Goal: Task Accomplishment & Management: Use online tool/utility

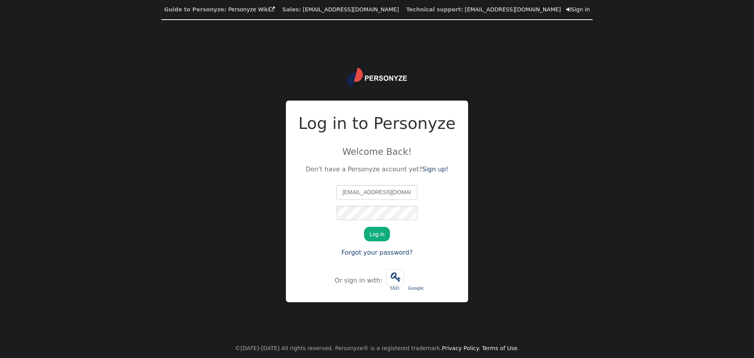
scroll to position [0, 14]
click at [381, 231] on button "Log in" at bounding box center [377, 234] width 26 height 14
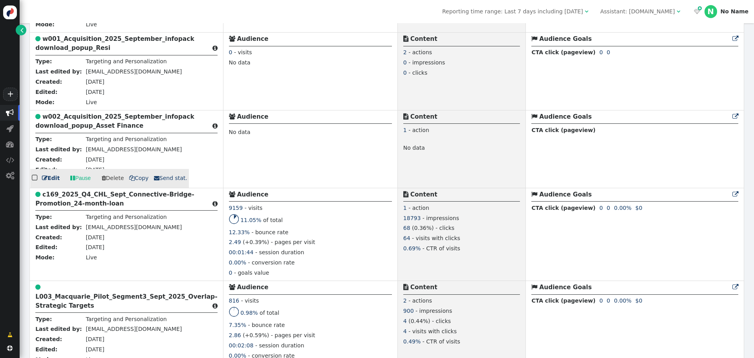
scroll to position [314, 0]
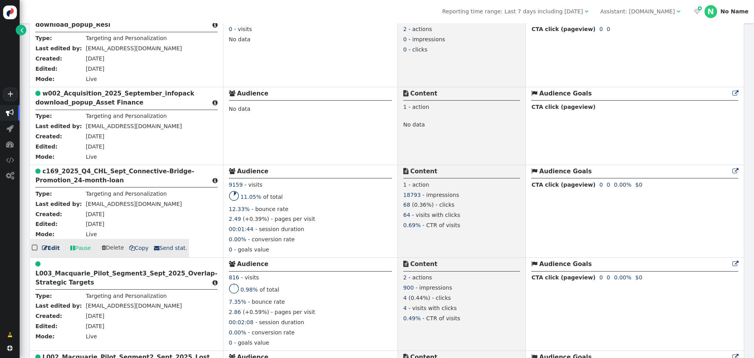
click at [92, 183] on b "c169_2025_Q4_CHL_Sept_Connective-Bridge-Promotion_24-month-loan" at bounding box center [114, 176] width 159 height 16
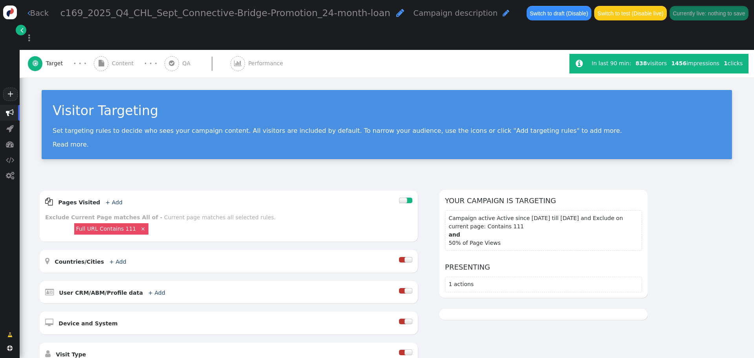
click at [121, 59] on span "Content" at bounding box center [124, 63] width 25 height 8
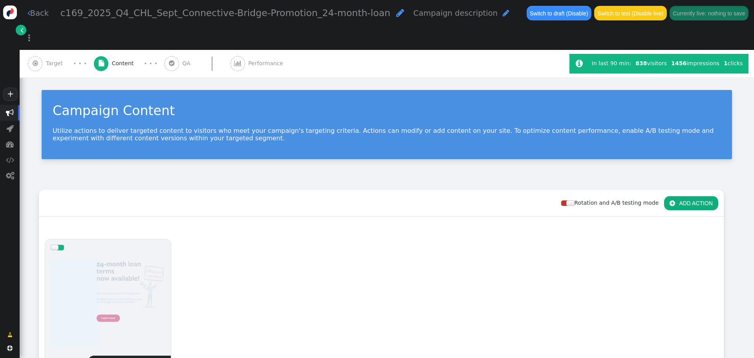
scroll to position [157, 0]
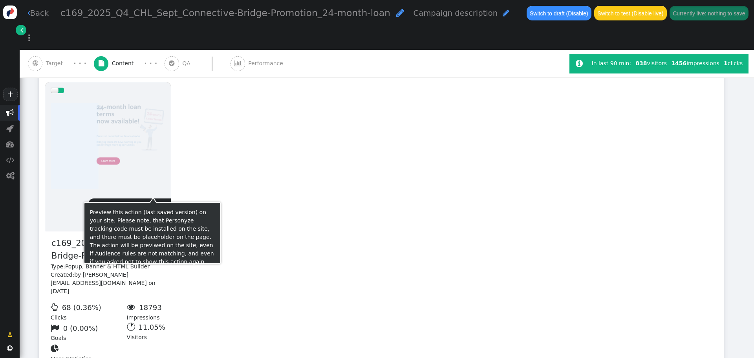
click at [151, 204] on span "" at bounding box center [152, 208] width 17 height 9
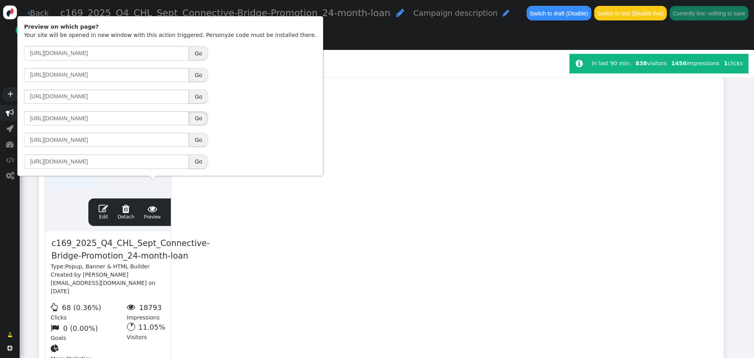
click at [199, 120] on button "Go" at bounding box center [198, 118] width 19 height 14
click at [36, 9] on link " Back" at bounding box center [38, 12] width 22 height 11
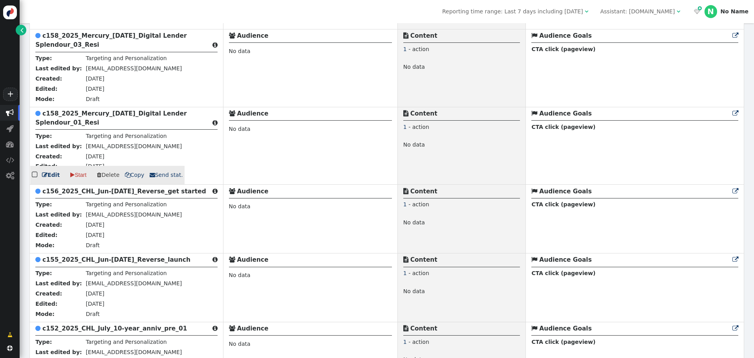
scroll to position [2120, 0]
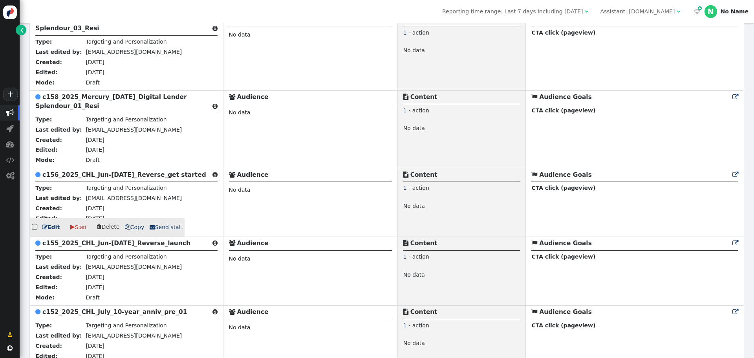
click at [113, 173] on b "c156_2025_CHL_Jun-[DATE]_Reverse_get started" at bounding box center [124, 174] width 164 height 7
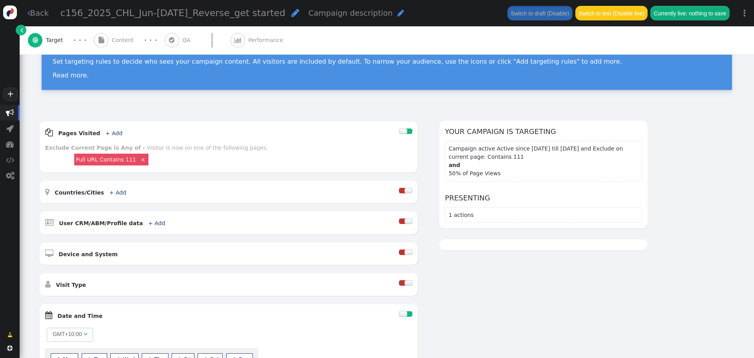
scroll to position [39, 0]
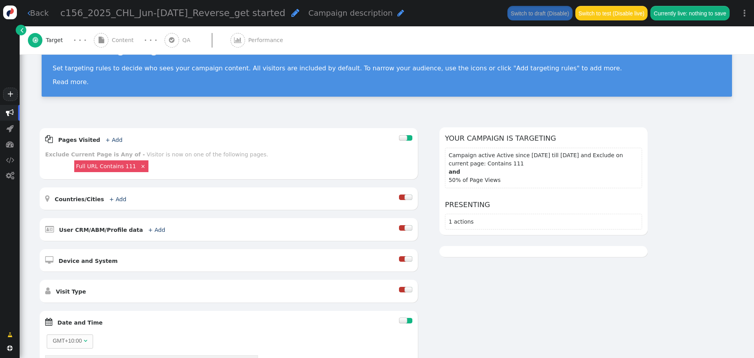
click at [116, 35] on div " Content" at bounding box center [115, 40] width 43 height 28
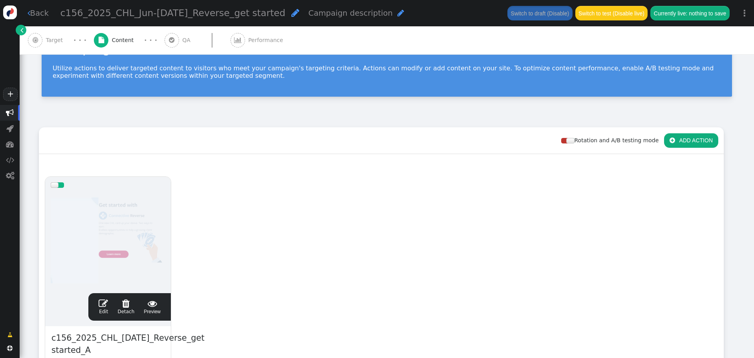
click at [37, 7] on link " Back" at bounding box center [38, 12] width 22 height 11
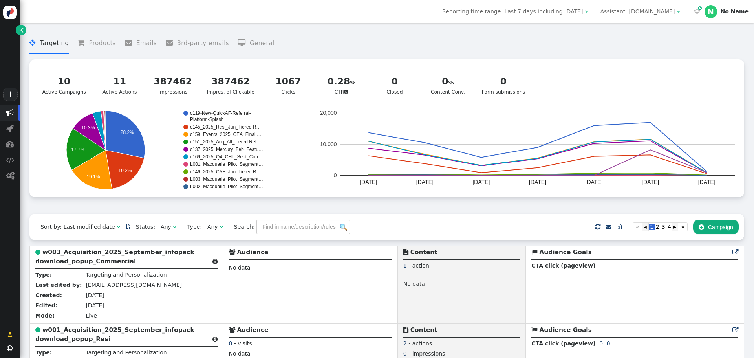
click at [717, 234] on button " Campaign" at bounding box center [716, 226] width 46 height 14
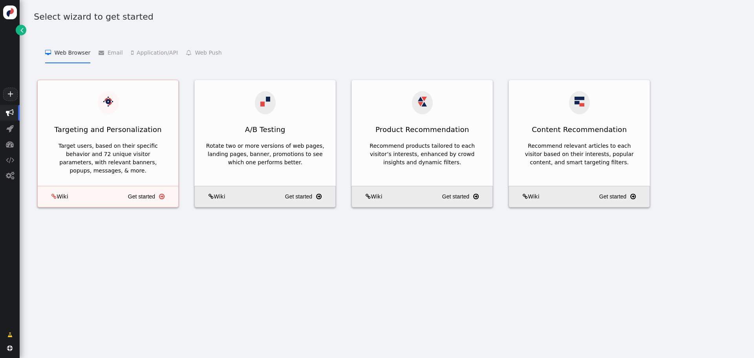
click at [93, 142] on div "Target users, based on their specific behavior and 72 unique visitor parameters…" at bounding box center [108, 158] width 119 height 33
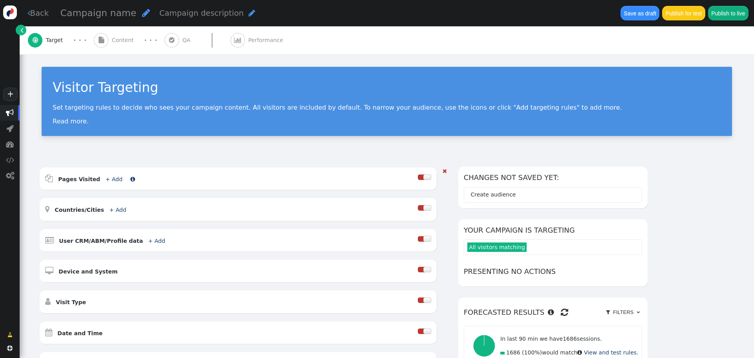
click at [68, 181] on b "Pages Visited" at bounding box center [79, 179] width 42 height 6
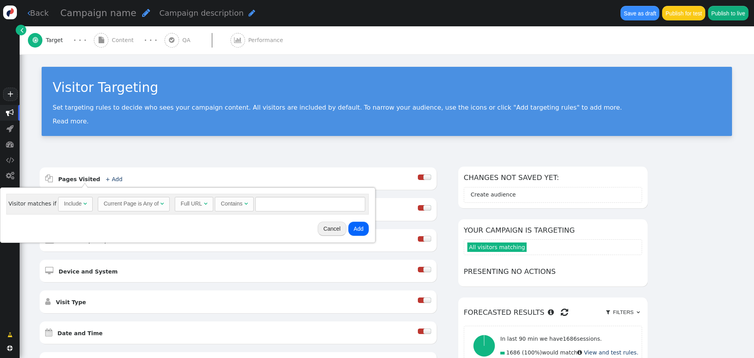
click at [65, 207] on div "Include" at bounding box center [73, 203] width 18 height 8
click at [291, 203] on input "text" at bounding box center [312, 204] width 110 height 14
type input "111"
click at [351, 229] on button "Add" at bounding box center [360, 228] width 21 height 14
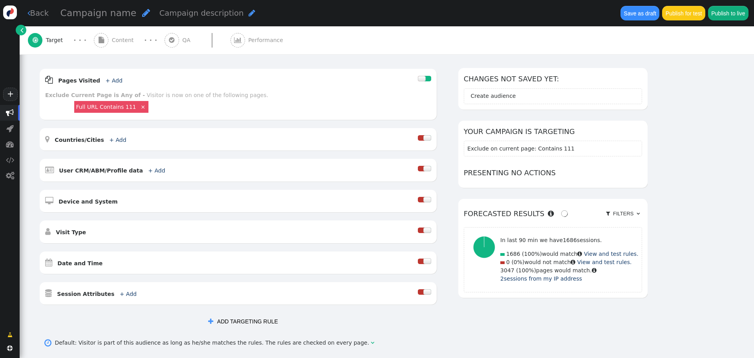
scroll to position [184, 0]
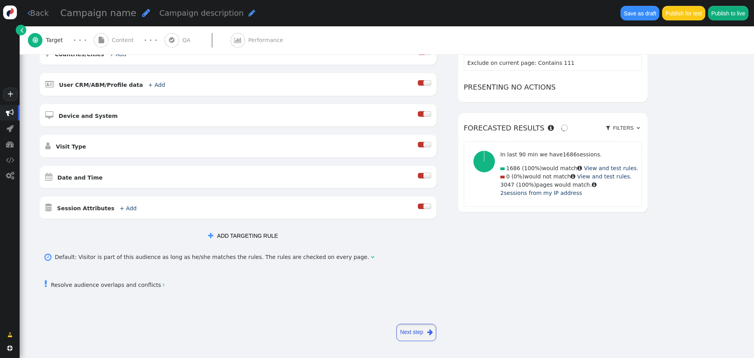
click at [417, 333] on link "Next step " at bounding box center [416, 332] width 40 height 17
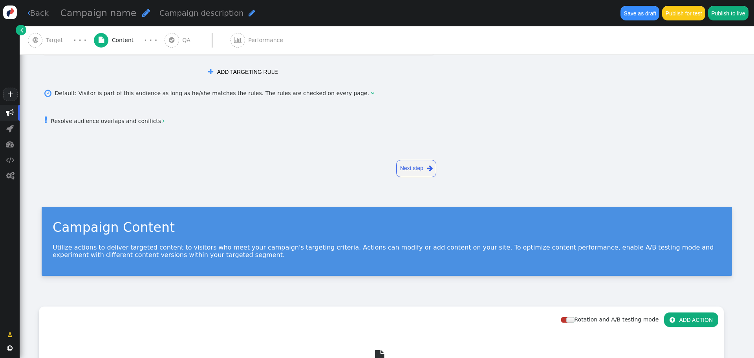
scroll to position [0, 0]
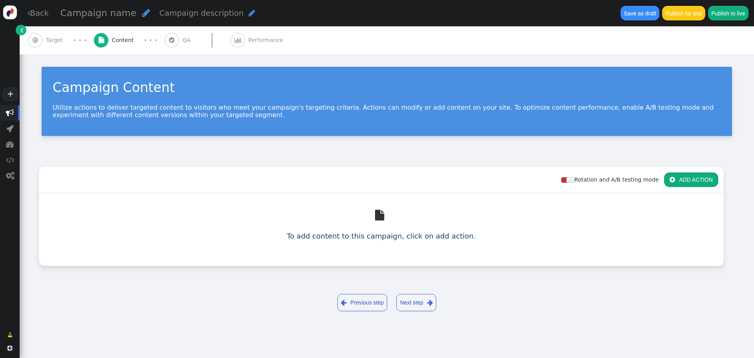
click at [687, 186] on button " ADD ACTION" at bounding box center [691, 179] width 54 height 14
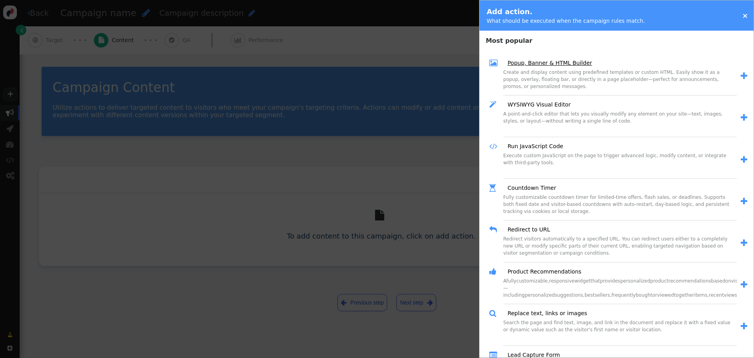
click at [530, 62] on link "Popup, Banner & HTML Builder" at bounding box center [547, 63] width 90 height 8
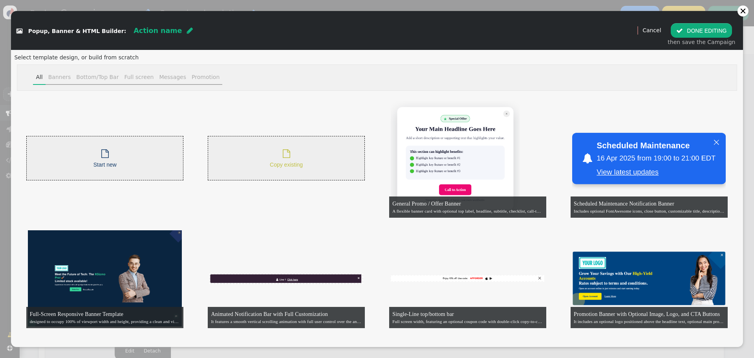
click at [289, 144] on div " Copy existing" at bounding box center [286, 158] width 157 height 44
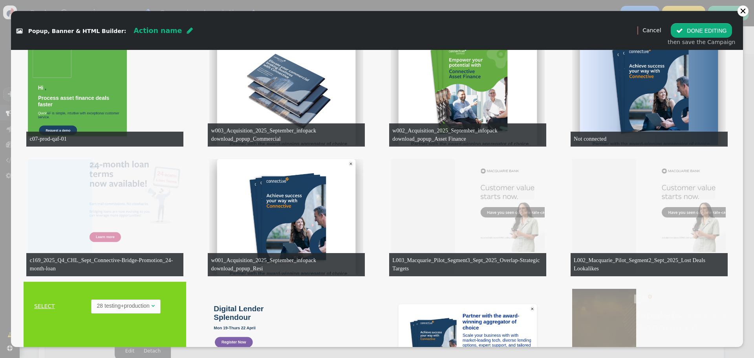
scroll to position [1413, 0]
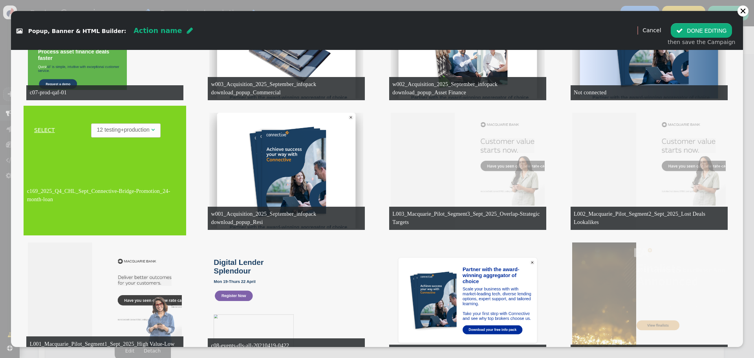
click at [43, 129] on link "SELECT" at bounding box center [44, 130] width 38 height 8
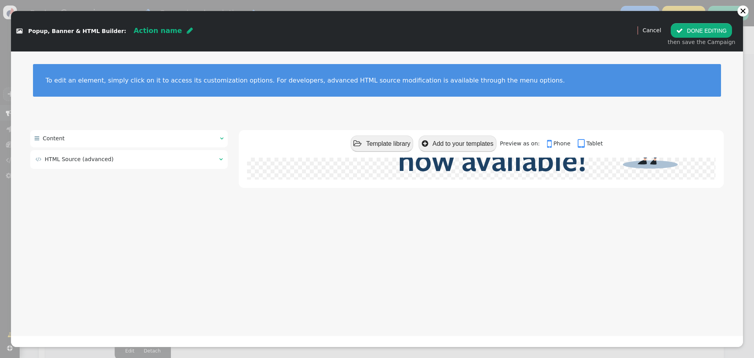
scroll to position [0, 0]
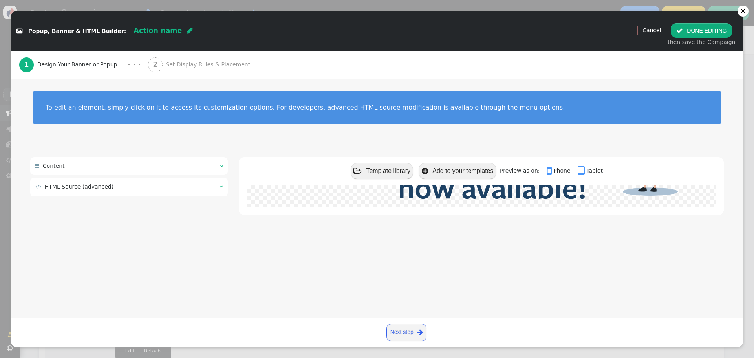
click at [221, 188] on span "" at bounding box center [221, 186] width 4 height 5
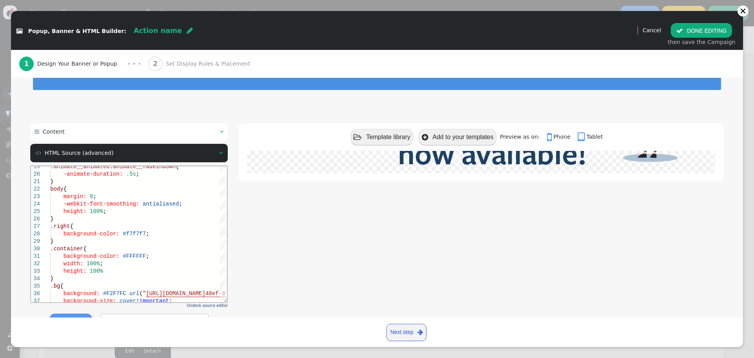
scroll to position [66, 0]
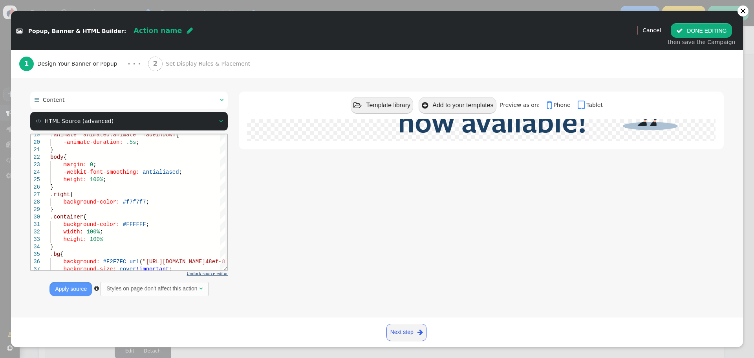
click at [216, 271] on span "Undock source editor" at bounding box center [207, 273] width 41 height 4
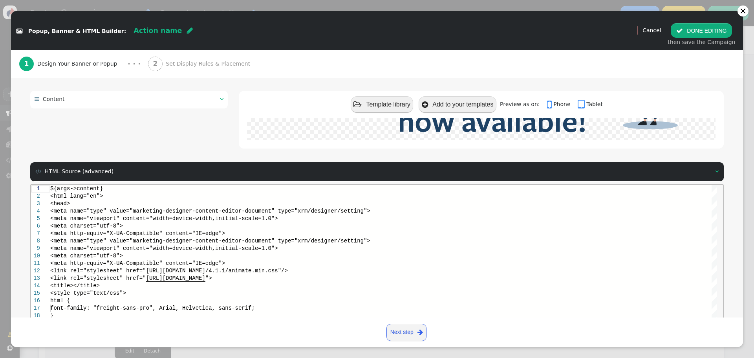
scroll to position [0, 0]
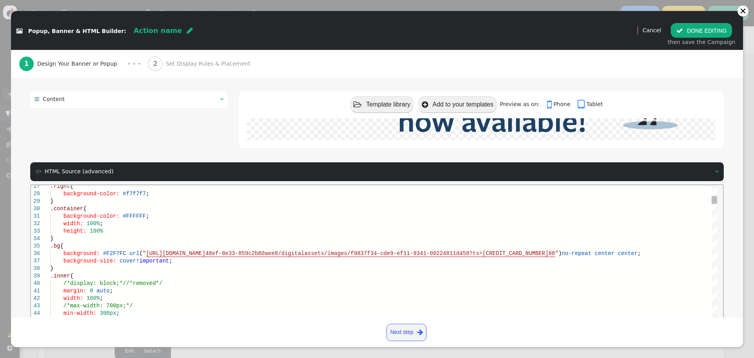
click at [555, 254] on span "86" at bounding box center [551, 253] width 7 height 6
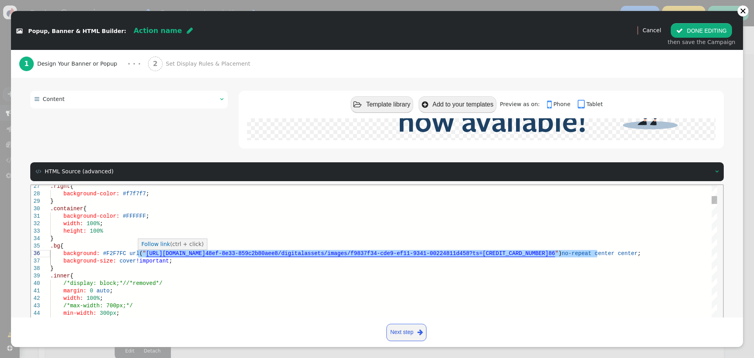
paste textarea "574095cb-8193-f011-b4cc-00224896a6a8?ts=[CREDIT_CARD_NUMBER]"
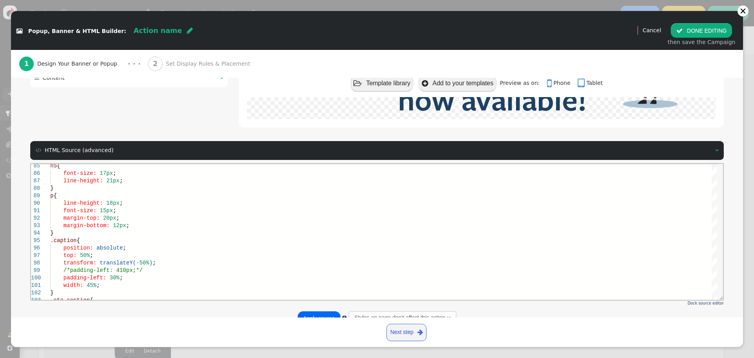
scroll to position [106, 0]
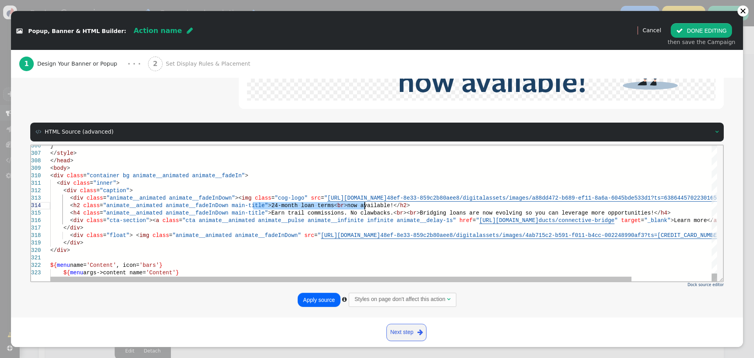
drag, startPoint x: 253, startPoint y: 205, endPoint x: 365, endPoint y: 204, distance: 111.9
drag, startPoint x: 69, startPoint y: 206, endPoint x: 369, endPoint y: 207, distance: 300.4
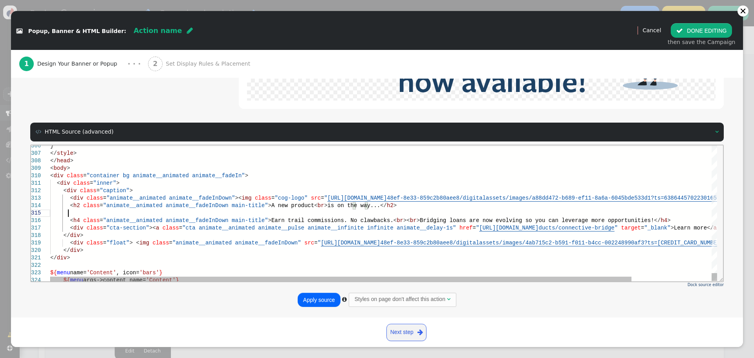
scroll to position [30, 18]
paste textarea "class="inner"> <div class="caption"> <div class="animate__animated animate__fad…"
drag, startPoint x: 252, startPoint y: 212, endPoint x: 354, endPoint y: 213, distance: 101.7
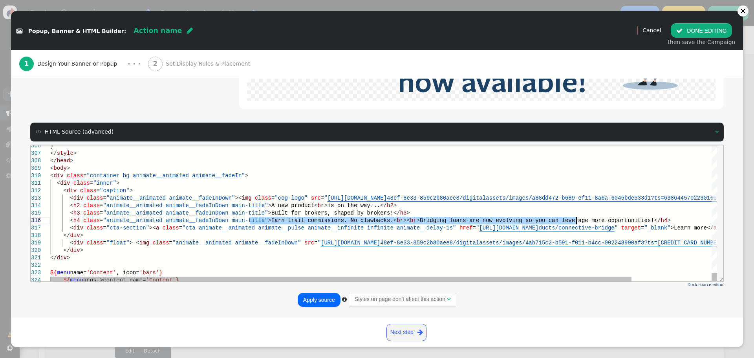
drag, startPoint x: 251, startPoint y: 221, endPoint x: 542, endPoint y: 222, distance: 290.5
click at [605, 224] on span "ducts/connective-bridge" at bounding box center [577, 227] width 76 height 6
drag, startPoint x: 603, startPoint y: 219, endPoint x: 254, endPoint y: 218, distance: 349.4
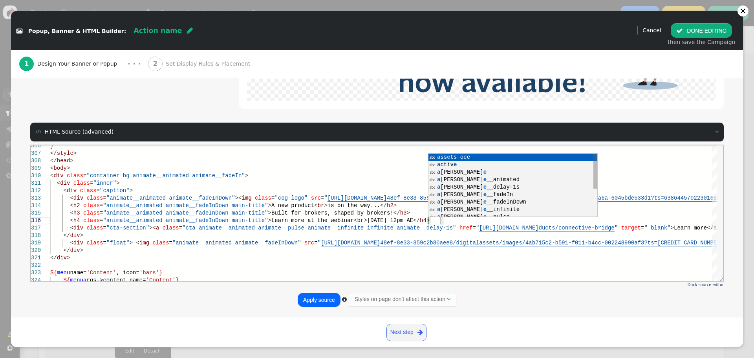
scroll to position [29, 384]
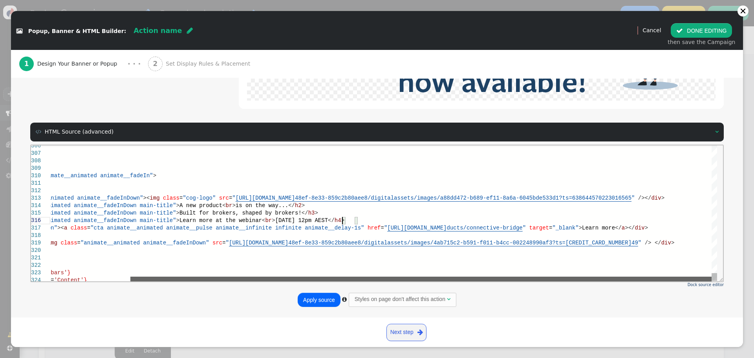
drag, startPoint x: 513, startPoint y: 274, endPoint x: 628, endPoint y: 236, distance: 120.8
click at [568, 272] on div "} </ style > </ head > < body > < div class = "container bg animate__animated a…" at bounding box center [383, 213] width 667 height 136
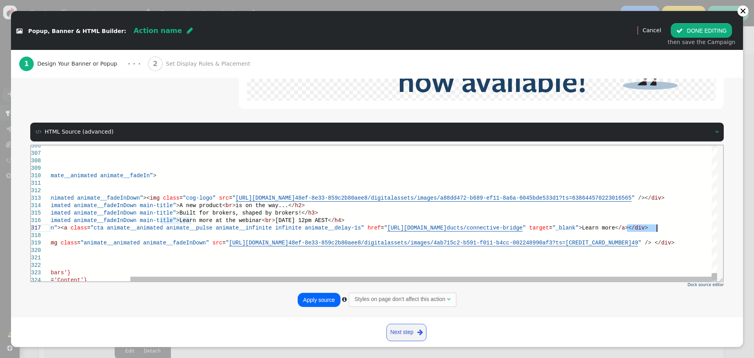
drag, startPoint x: 626, startPoint y: 229, endPoint x: 657, endPoint y: 230, distance: 31.1
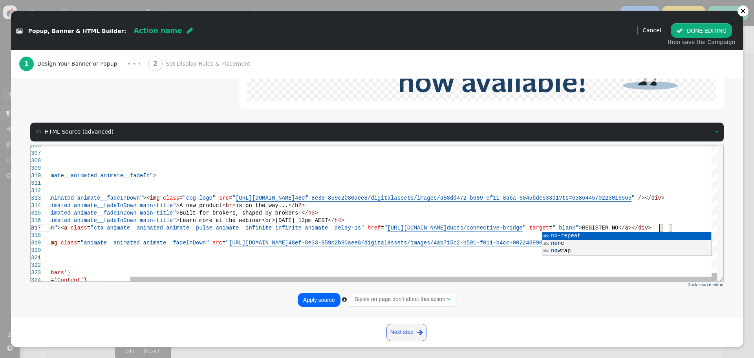
scroll to position [29, 704]
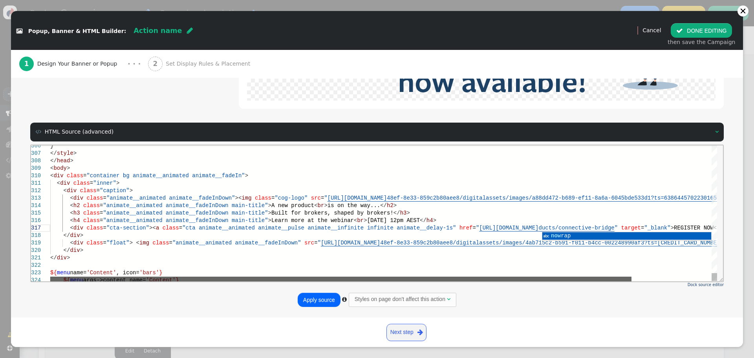
drag, startPoint x: 312, startPoint y: 279, endPoint x: 181, endPoint y: 276, distance: 130.8
click at [181, 276] on div at bounding box center [340, 278] width 581 height 5
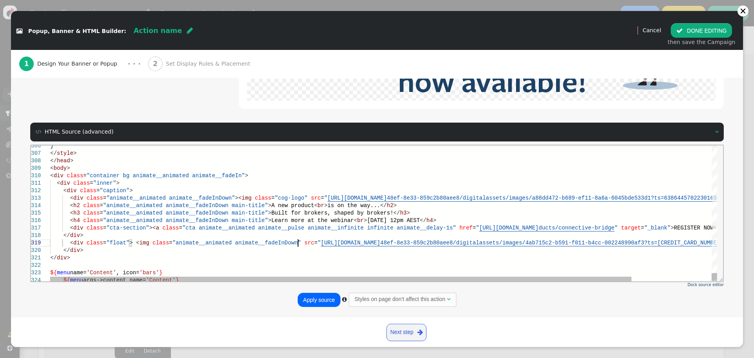
click at [321, 242] on span "[URL][DOMAIN_NAME]" at bounding box center [350, 242] width 59 height 6
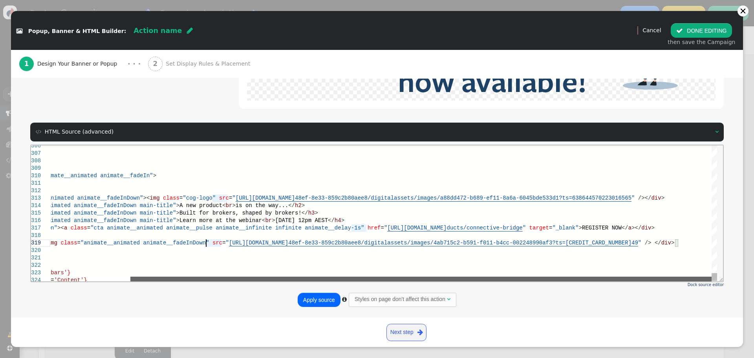
drag, startPoint x: 305, startPoint y: 277, endPoint x: 441, endPoint y: 271, distance: 136.4
click at [421, 273] on div "} </ style > </ head > < body > < div class = "container bg animate__animated a…" at bounding box center [383, 213] width 667 height 136
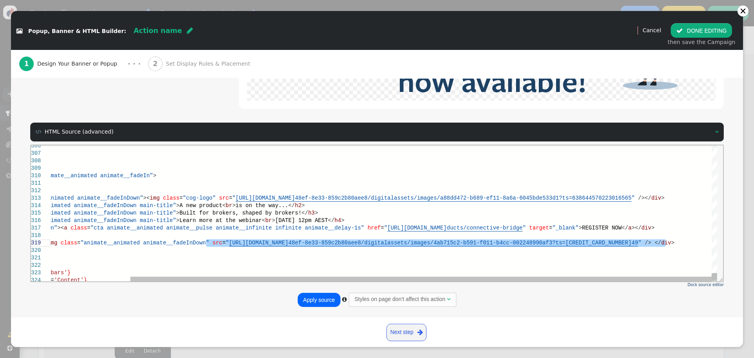
paste textarea "2pm AEST</h4> <div class="cta-section"><a class="cta animate__animated animate_…"
type textarea "2pm AEST</h4> <div class="cta-section"><a class="cta animate__animated animate_…"
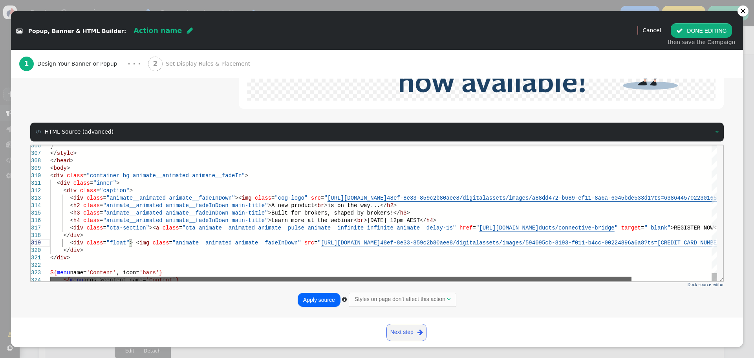
drag, startPoint x: 641, startPoint y: 279, endPoint x: 374, endPoint y: 264, distance: 267.8
click at [371, 268] on div "} </ style > </ head > < body > < div class = "container bg animate__animated a…" at bounding box center [383, 213] width 667 height 136
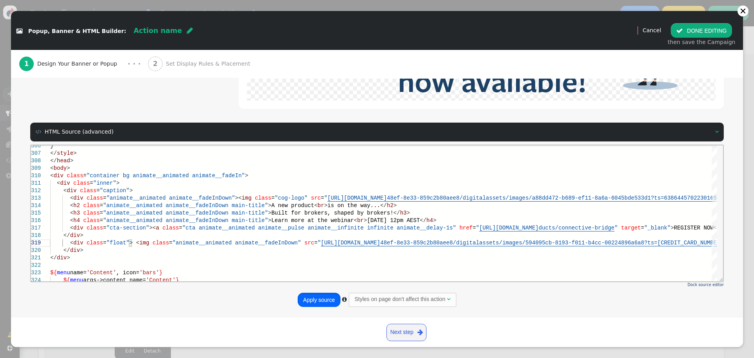
click at [322, 296] on button "Apply source" at bounding box center [319, 300] width 43 height 14
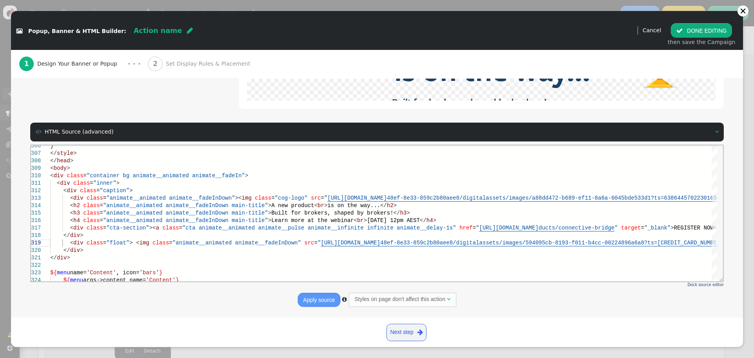
click at [166, 62] on span "Set Display Rules & Placement" at bounding box center [210, 64] width 88 height 8
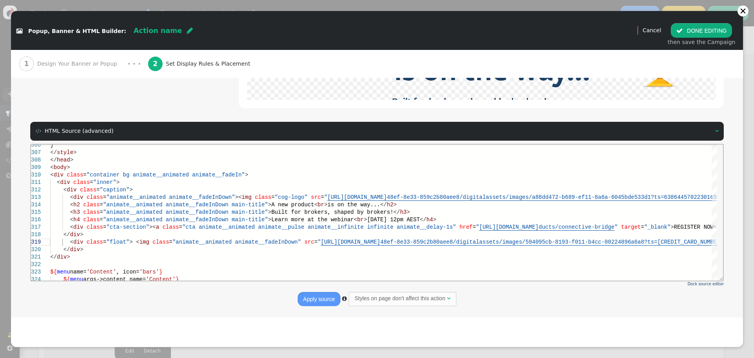
scroll to position [100, 0]
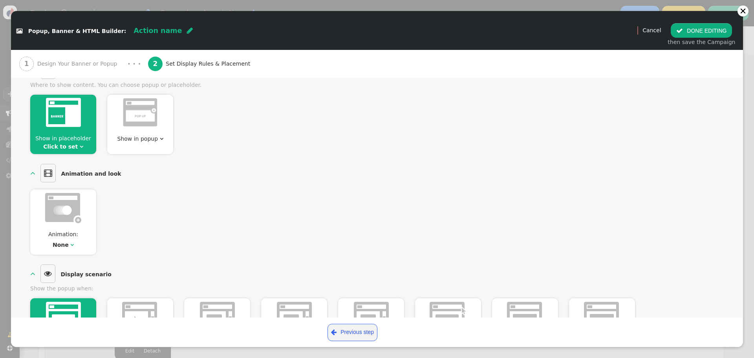
click at [72, 130] on div at bounding box center [63, 114] width 66 height 38
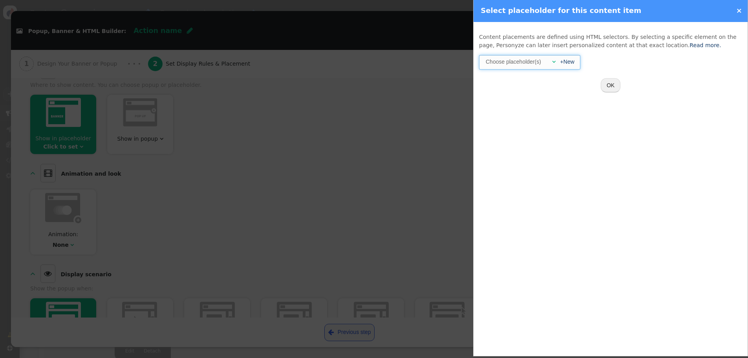
click at [547, 65] on div at bounding box center [545, 62] width 4 height 8
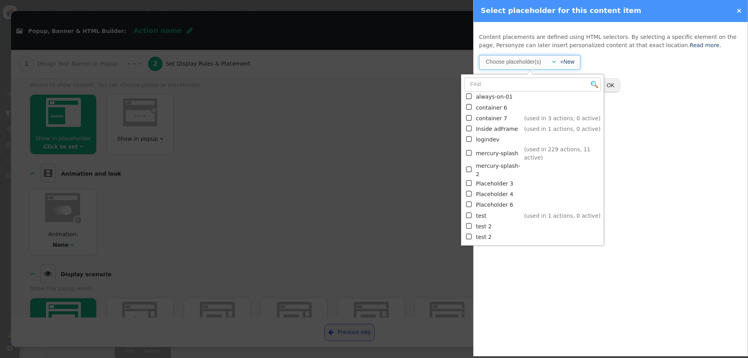
click at [492, 150] on td "mercury-splash" at bounding box center [499, 153] width 46 height 16
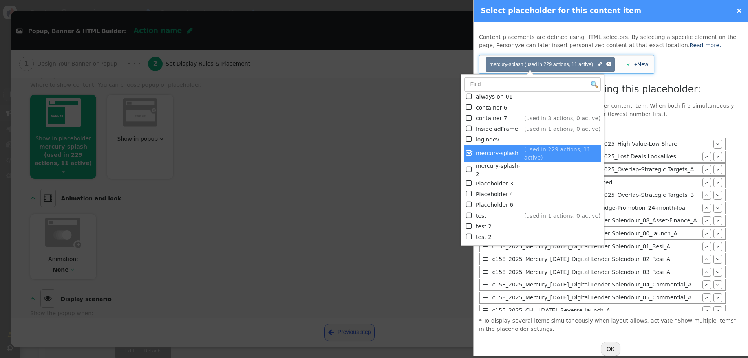
click at [409, 121] on div at bounding box center [374, 179] width 748 height 358
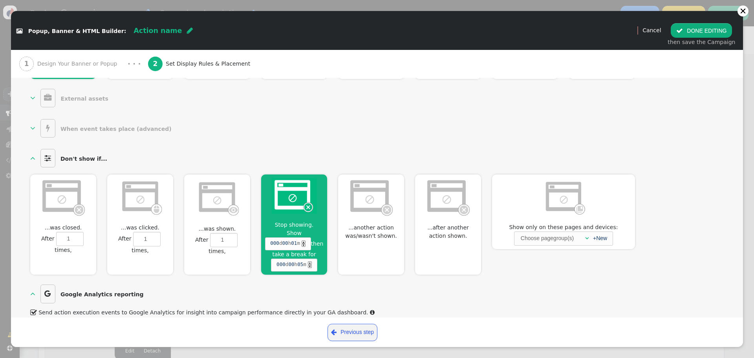
click at [290, 198] on img at bounding box center [294, 196] width 45 height 36
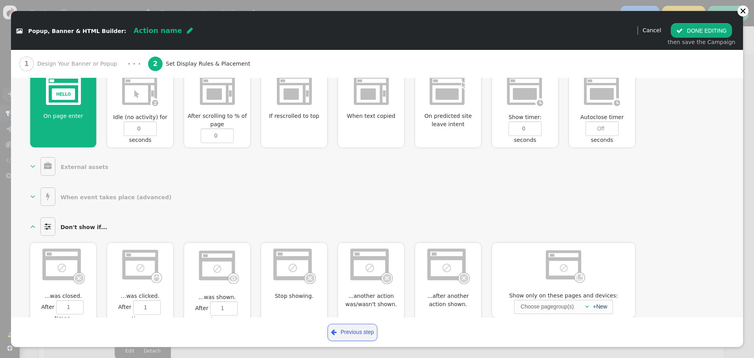
scroll to position [207, 0]
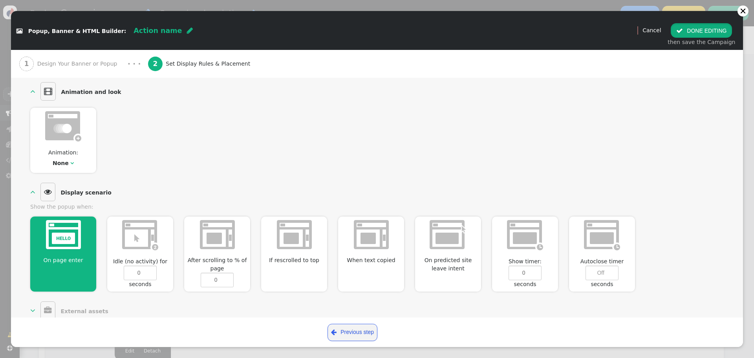
click at [706, 31] on button " DONE EDITING" at bounding box center [701, 30] width 61 height 14
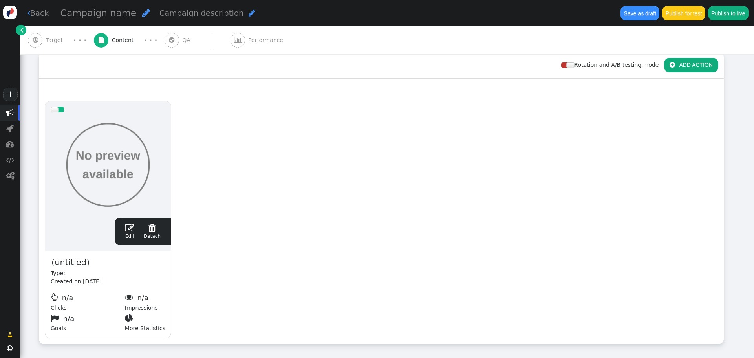
scroll to position [118, 0]
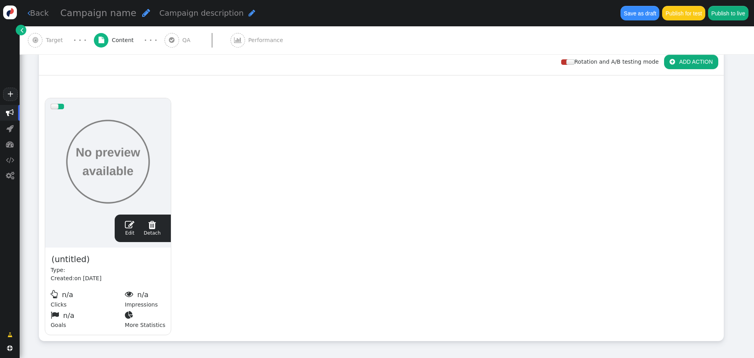
click at [130, 228] on span "" at bounding box center [129, 224] width 9 height 9
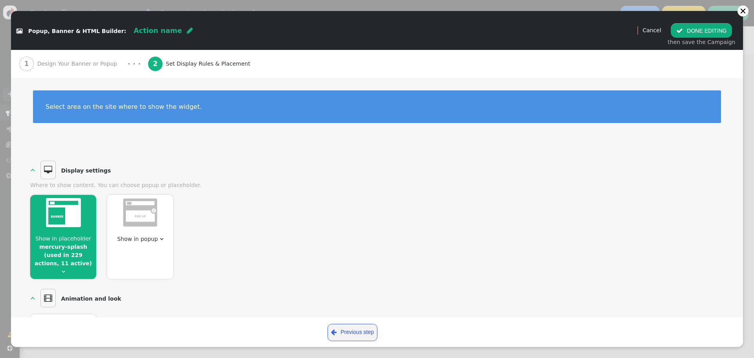
scroll to position [0, 0]
click at [704, 31] on button " DONE EDITING" at bounding box center [701, 30] width 61 height 14
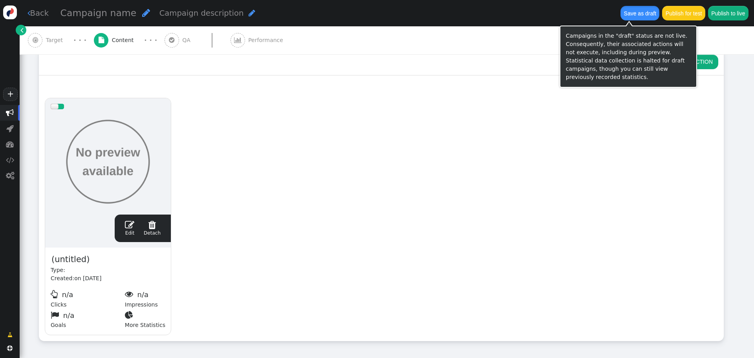
click at [634, 14] on button "Save as draft" at bounding box center [639, 13] width 39 height 14
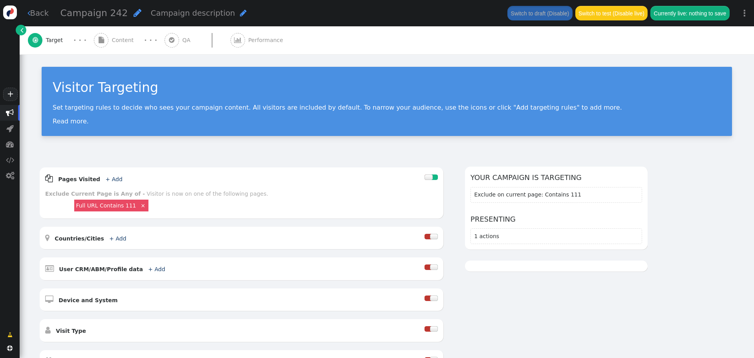
click at [118, 41] on span "Content" at bounding box center [124, 40] width 25 height 8
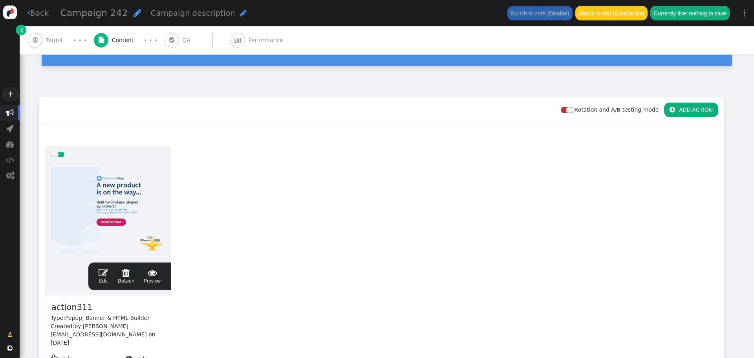
scroll to position [79, 0]
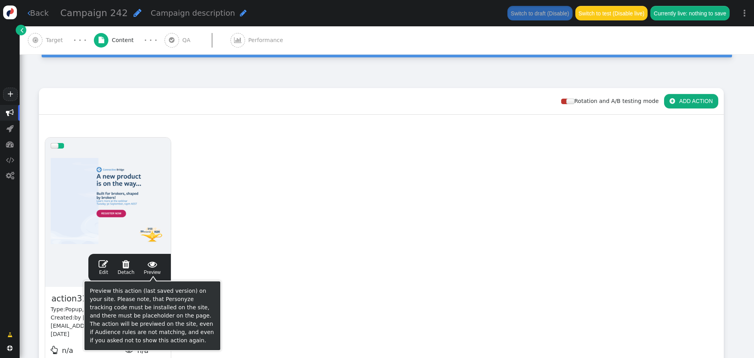
click at [152, 264] on span "" at bounding box center [152, 263] width 17 height 9
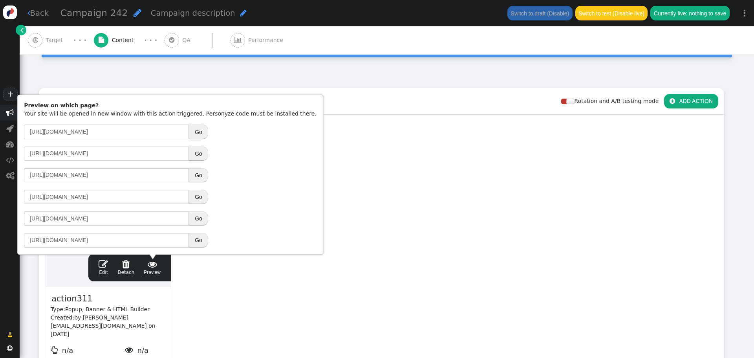
click at [202, 194] on button "Go" at bounding box center [198, 197] width 19 height 14
click at [101, 262] on div " Edit  Detach  Preview" at bounding box center [129, 267] width 71 height 16
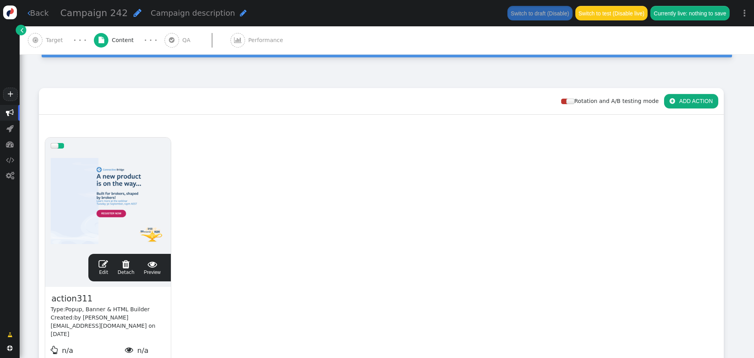
click at [104, 262] on span "" at bounding box center [103, 263] width 9 height 9
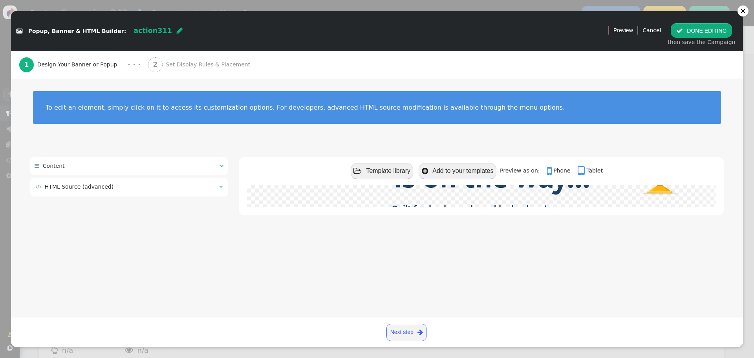
click at [223, 187] on table " HTML Source (advanced) " at bounding box center [129, 187] width 189 height 10
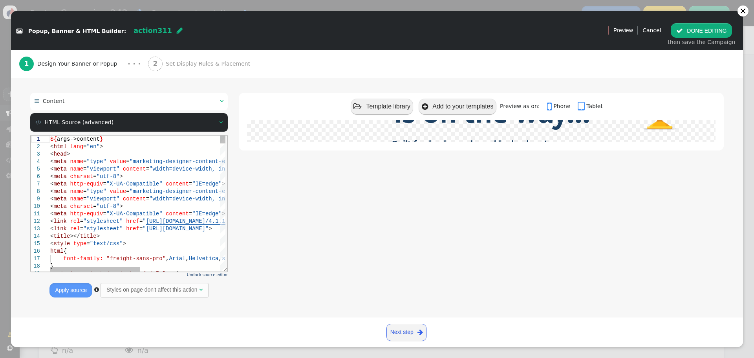
scroll to position [66, 0]
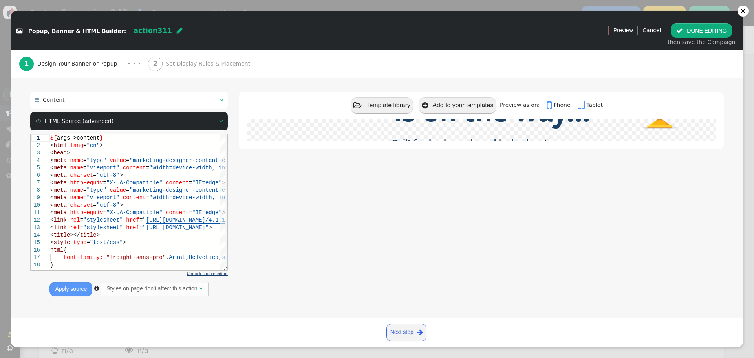
click at [208, 274] on span "Undock source editor" at bounding box center [207, 273] width 41 height 4
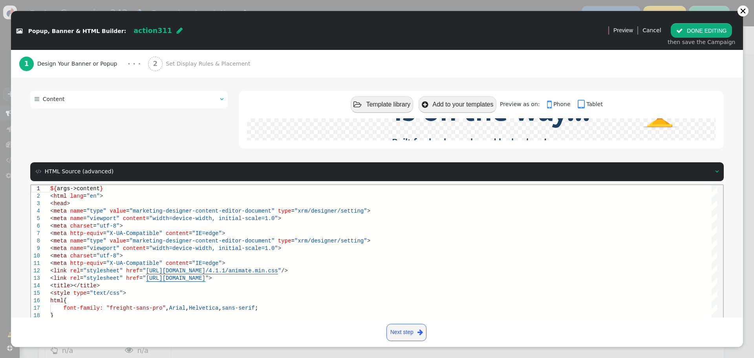
scroll to position [106, 0]
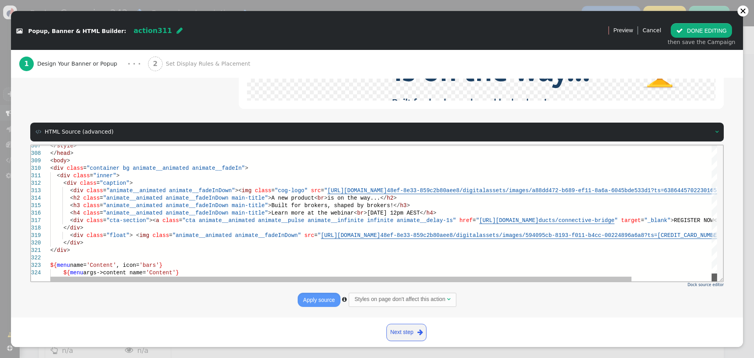
drag, startPoint x: 712, startPoint y: 173, endPoint x: 710, endPoint y: 284, distance: 111.1
click at [710, 145] on html "307 308 309 310 311 312 313 314 315 316 317 318 319 320 321 322 323 324 </ styl…" at bounding box center [377, 145] width 692 height 0
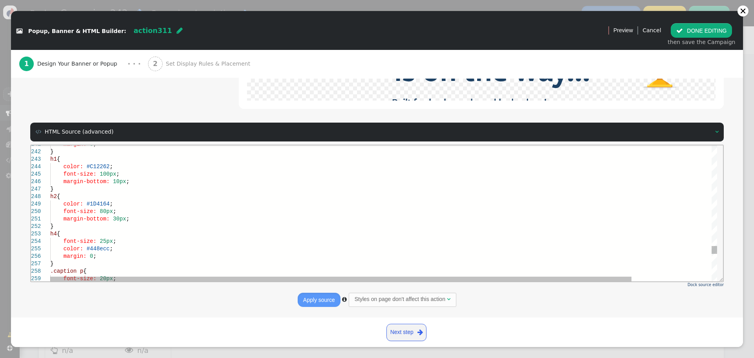
scroll to position [0, 0]
click at [96, 205] on span "#1D4164" at bounding box center [97, 203] width 23 height 6
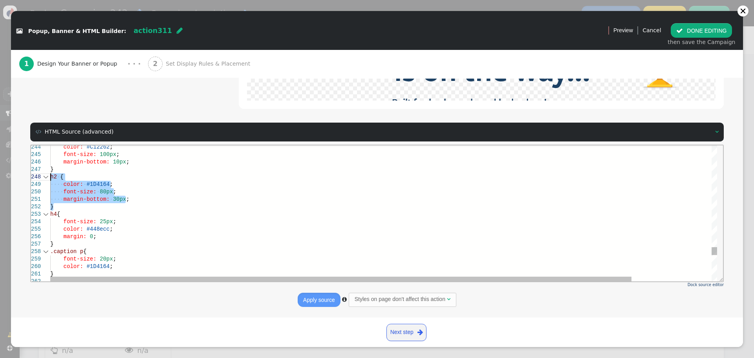
drag, startPoint x: 58, startPoint y: 208, endPoint x: 47, endPoint y: 175, distance: 34.3
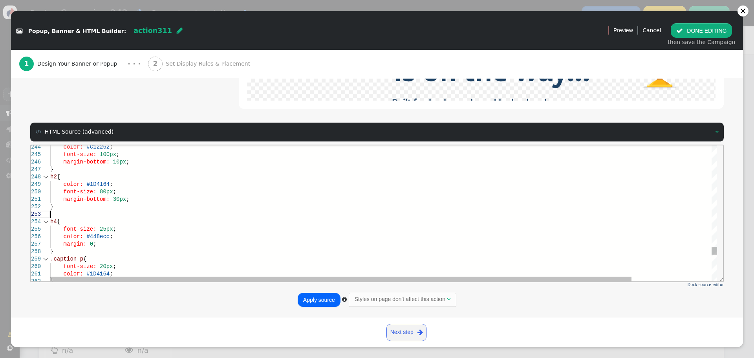
paste textarea "h2 { color: #1D4164; font-size: 80px; margin-bottom: 30px; } h4 { font-size: 25…"
drag, startPoint x: 109, startPoint y: 236, endPoint x: 106, endPoint y: 244, distance: 8.6
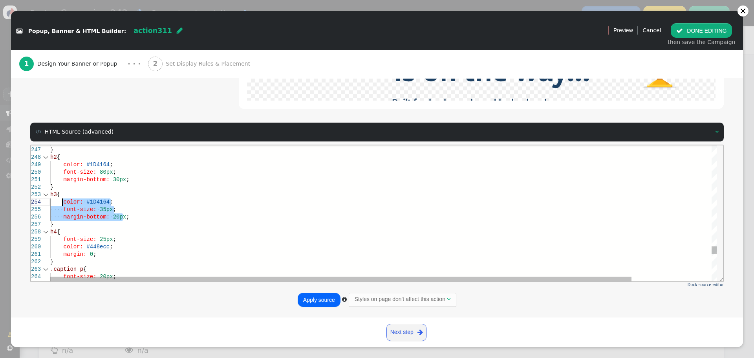
drag, startPoint x: 127, startPoint y: 216, endPoint x: 62, endPoint y: 203, distance: 66.1
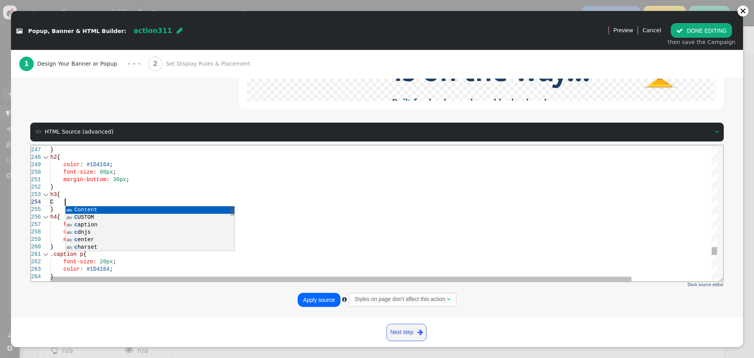
scroll to position [29, 15]
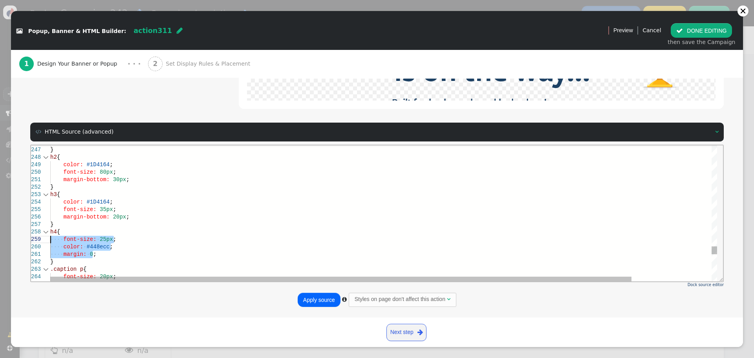
drag, startPoint x: 97, startPoint y: 256, endPoint x: 40, endPoint y: 239, distance: 59.3
paste textarea "20px"
drag, startPoint x: 129, startPoint y: 251, endPoint x: 42, endPoint y: 254, distance: 87.6
click at [51, 238] on span "color:" at bounding box center [60, 239] width 20 height 6
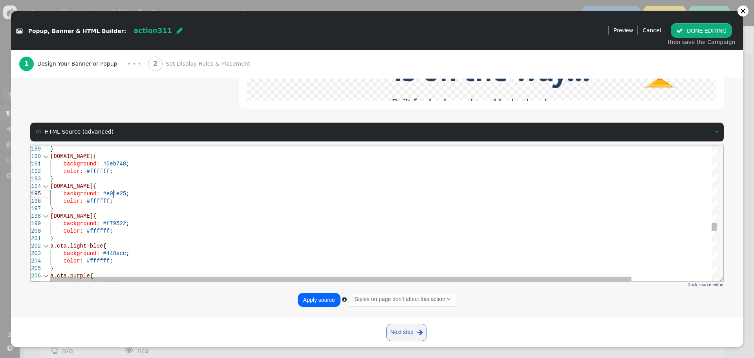
click at [112, 192] on span "#e01e25" at bounding box center [114, 193] width 23 height 6
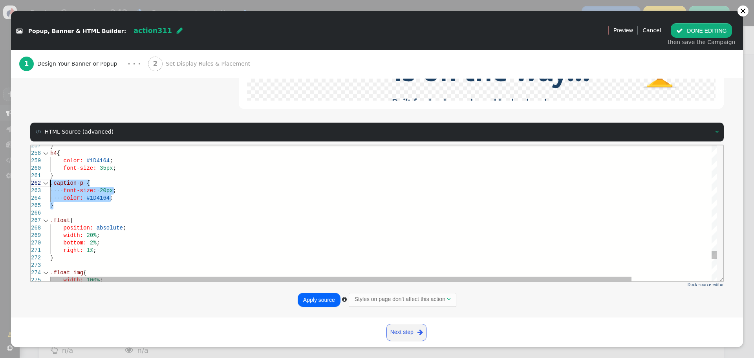
drag, startPoint x: 69, startPoint y: 204, endPoint x: 37, endPoint y: 178, distance: 41.1
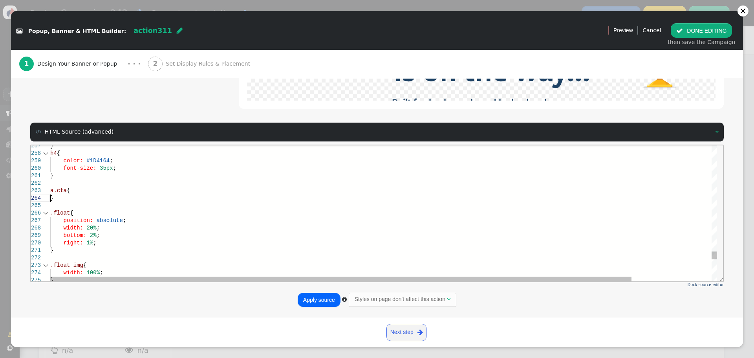
scroll to position [30, 0]
drag, startPoint x: 55, startPoint y: 207, endPoint x: 38, endPoint y: 183, distance: 30.4
click at [36, 184] on div "257 258 259 260 261 262 263 266 267 268 269 270 271 272 273 274 275 264 265 } h…" at bounding box center [374, 213] width 686 height 136
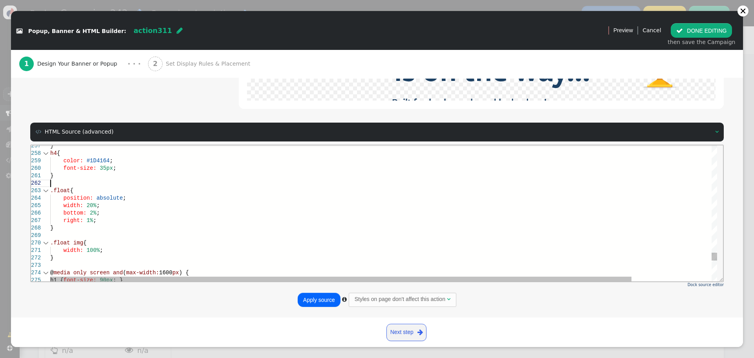
scroll to position [14, 0]
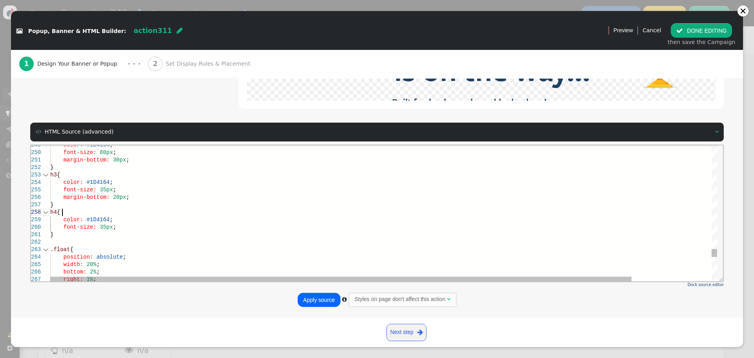
click at [91, 215] on div "h4 {" at bounding box center [429, 211] width 759 height 7
click at [93, 218] on span "#1D4164" at bounding box center [97, 219] width 23 height 6
paste textarea "e01e25"
click at [148, 223] on div "font-size: 35px ;" at bounding box center [429, 226] width 759 height 7
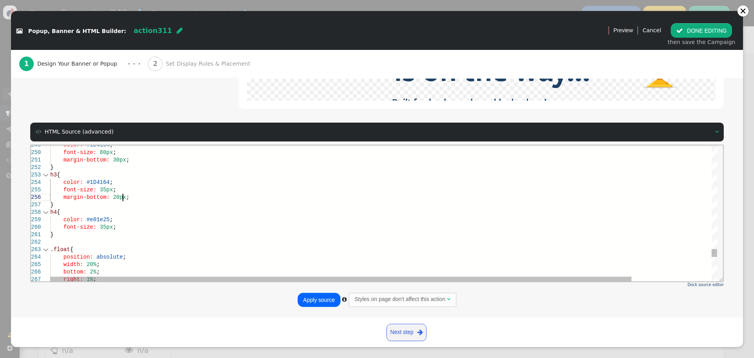
click at [145, 198] on div "margin-bottom: 20px ;" at bounding box center [429, 196] width 759 height 7
drag, startPoint x: 114, startPoint y: 206, endPoint x: 64, endPoint y: 204, distance: 50.7
click at [123, 235] on div "font-size: 35px ;" at bounding box center [429, 233] width 759 height 7
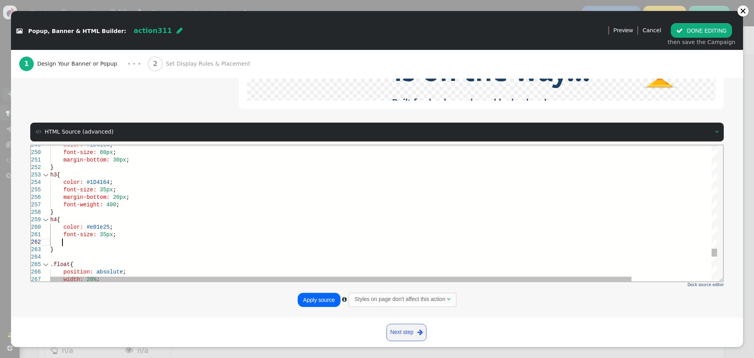
paste textarea "font-weight: 400;"
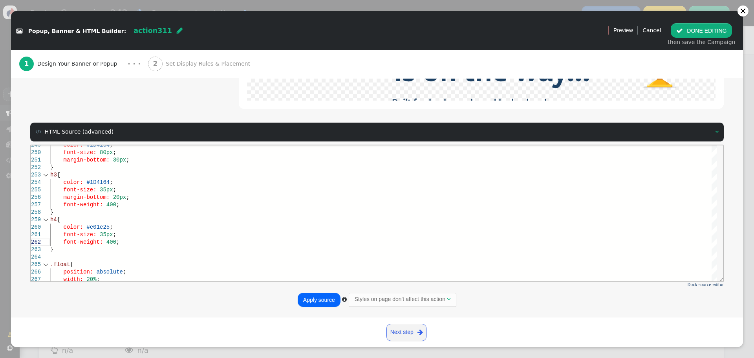
click at [314, 303] on button "Apply source" at bounding box center [319, 300] width 43 height 14
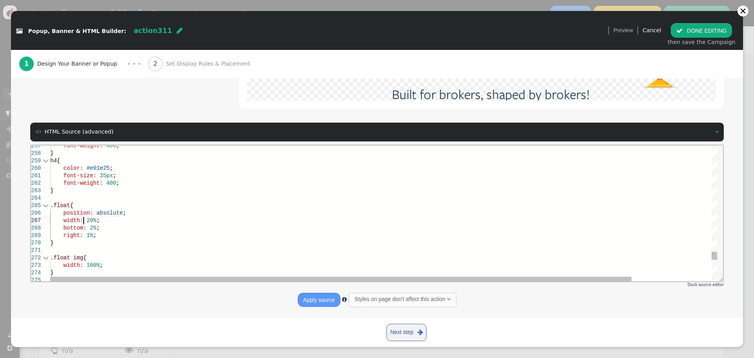
scroll to position [14, 63]
drag, startPoint x: 83, startPoint y: 220, endPoint x: 89, endPoint y: 220, distance: 5.9
click at [86, 220] on span "20%" at bounding box center [91, 220] width 10 height 6
click at [83, 221] on span at bounding box center [84, 220] width 3 height 6
drag, startPoint x: 83, startPoint y: 220, endPoint x: 97, endPoint y: 221, distance: 13.4
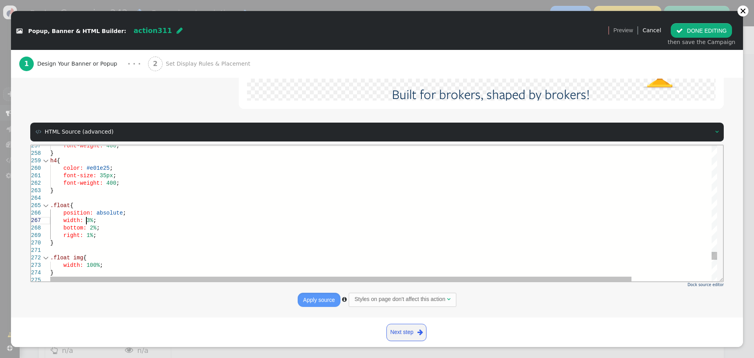
scroll to position [45, 39]
drag, startPoint x: 97, startPoint y: 227, endPoint x: 66, endPoint y: 225, distance: 30.7
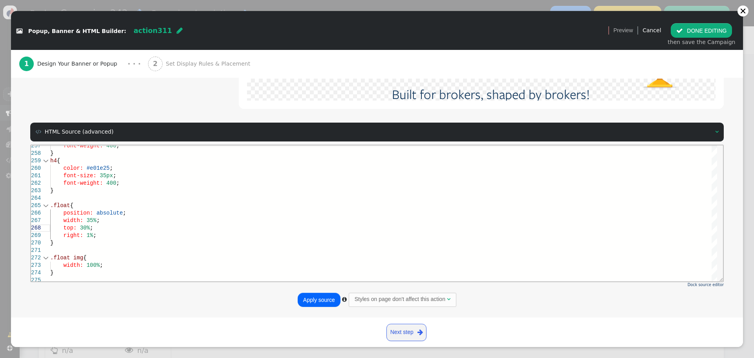
click at [308, 300] on button "Apply source" at bounding box center [319, 300] width 43 height 14
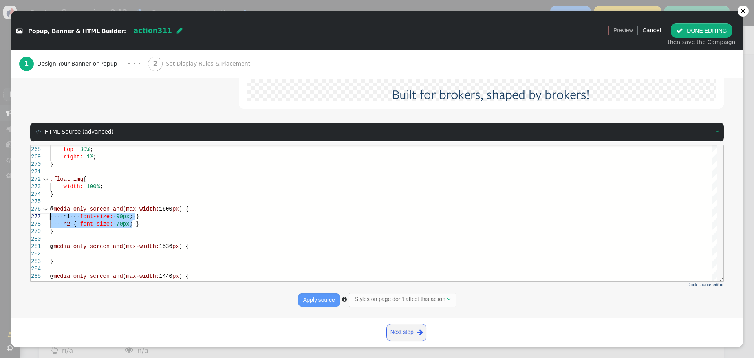
drag, startPoint x: 133, startPoint y: 223, endPoint x: 31, endPoint y: 362, distance: 172.7
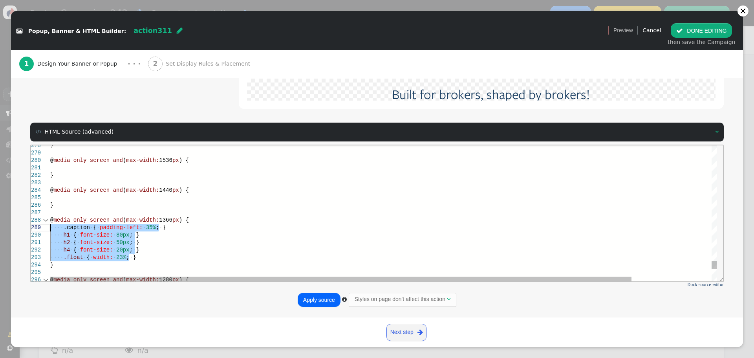
drag, startPoint x: 129, startPoint y: 258, endPoint x: 32, endPoint y: 230, distance: 100.7
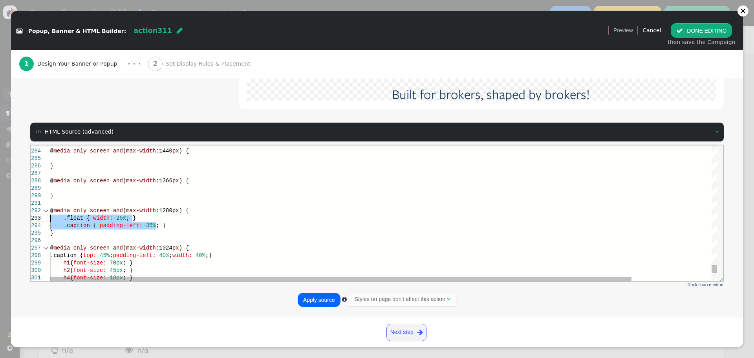
drag, startPoint x: 158, startPoint y: 226, endPoint x: 51, endPoint y: 221, distance: 106.9
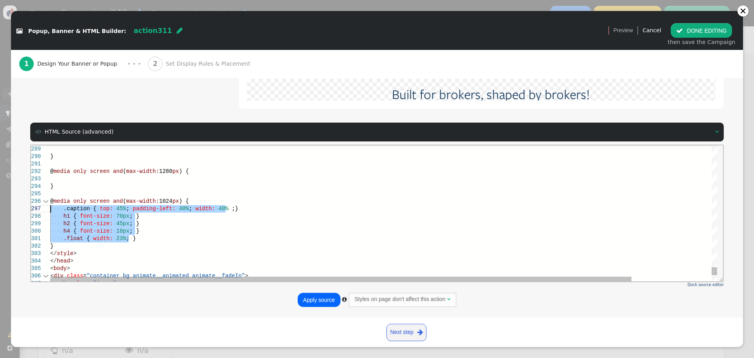
drag, startPoint x: 138, startPoint y: 235, endPoint x: 36, endPoint y: 208, distance: 105.3
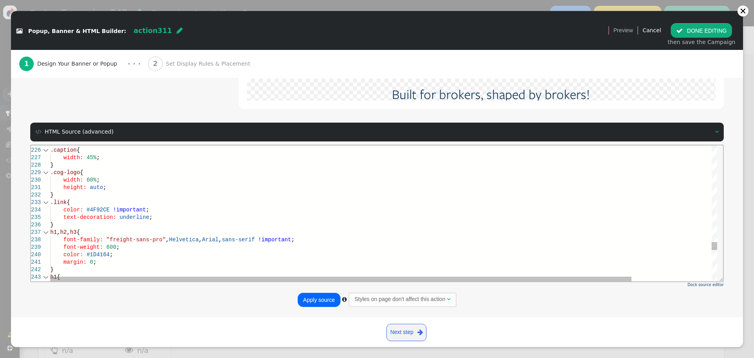
drag, startPoint x: 130, startPoint y: 220, endPoint x: 137, endPoint y: 220, distance: 7.9
click at [130, 220] on div "text-decoration: underline ;" at bounding box center [429, 216] width 759 height 7
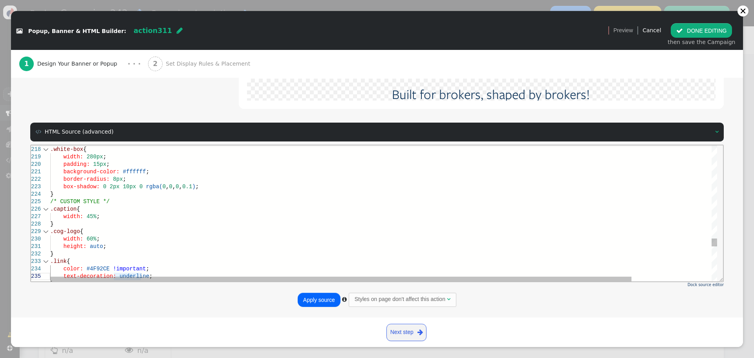
click at [105, 218] on div "width: 45% ;" at bounding box center [429, 215] width 759 height 7
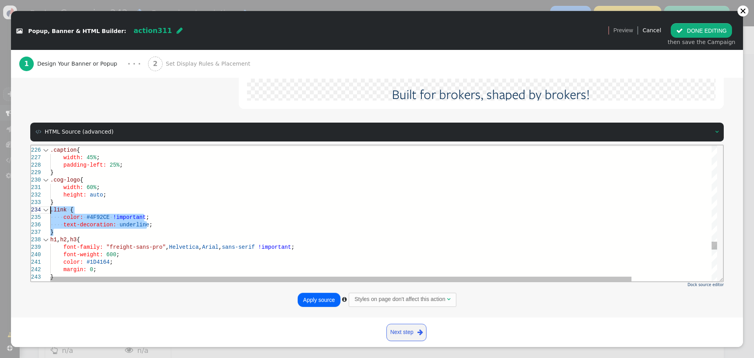
drag, startPoint x: 57, startPoint y: 232, endPoint x: 36, endPoint y: 212, distance: 28.6
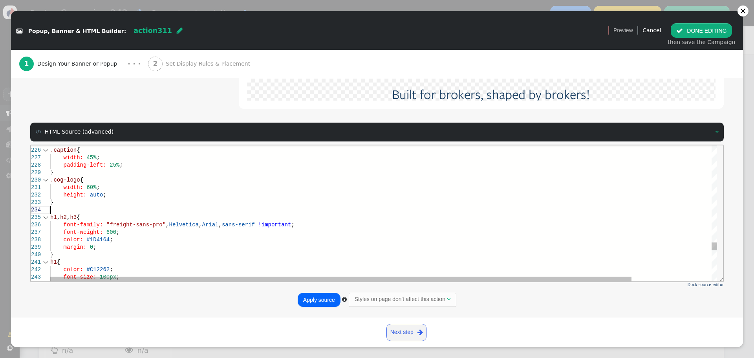
click at [69, 172] on div "}" at bounding box center [429, 171] width 759 height 7
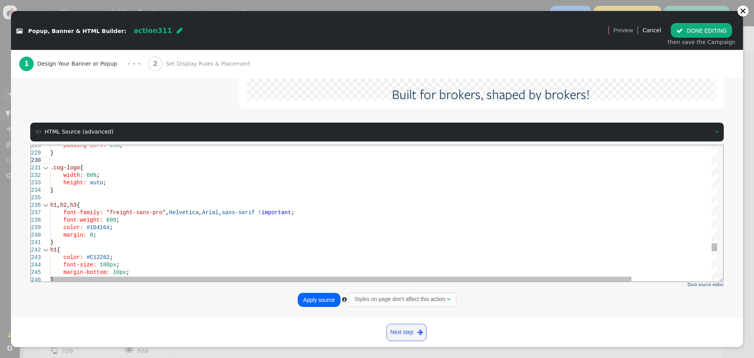
click at [69, 244] on div "}" at bounding box center [429, 241] width 759 height 7
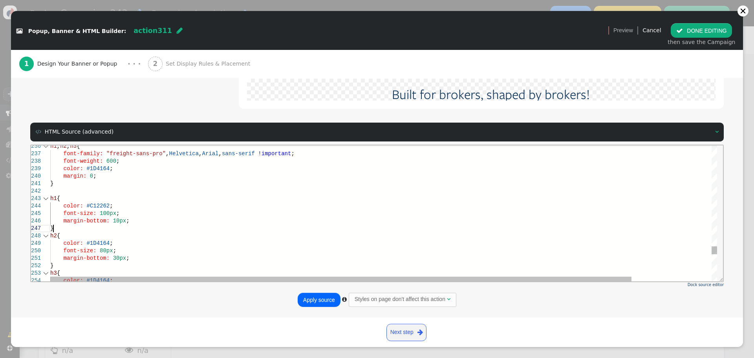
click at [80, 228] on div "}" at bounding box center [429, 227] width 759 height 7
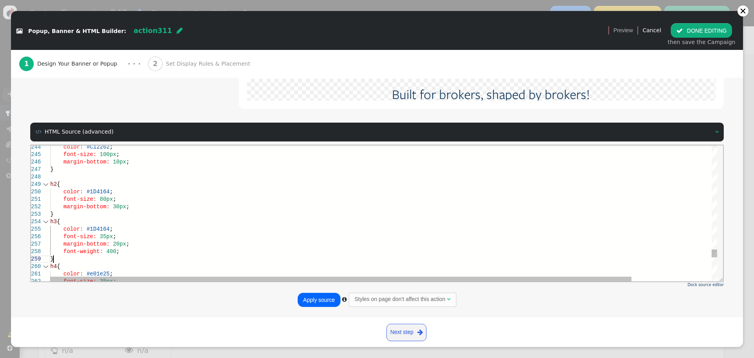
click at [62, 258] on div "}" at bounding box center [429, 258] width 759 height 7
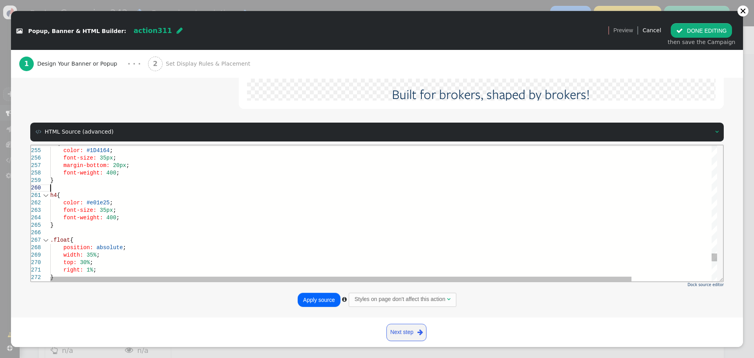
click at [71, 235] on div at bounding box center [429, 232] width 759 height 7
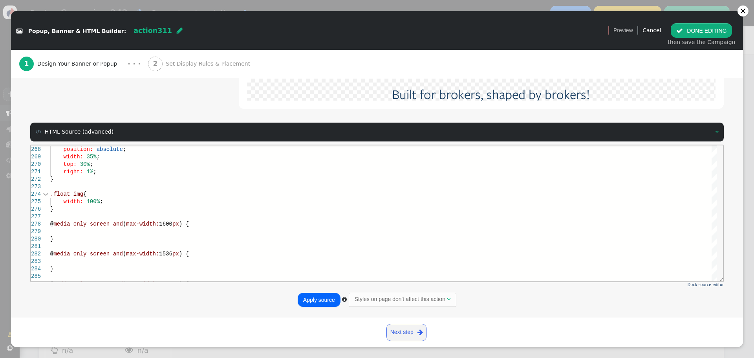
type textarea "h4 { color: #e01e25; font-size: 35px; font-weight: 400; } .float { position: ab…"
click at [308, 299] on button "Apply source" at bounding box center [319, 300] width 43 height 14
click at [703, 31] on button " DONE EDITING" at bounding box center [701, 30] width 61 height 14
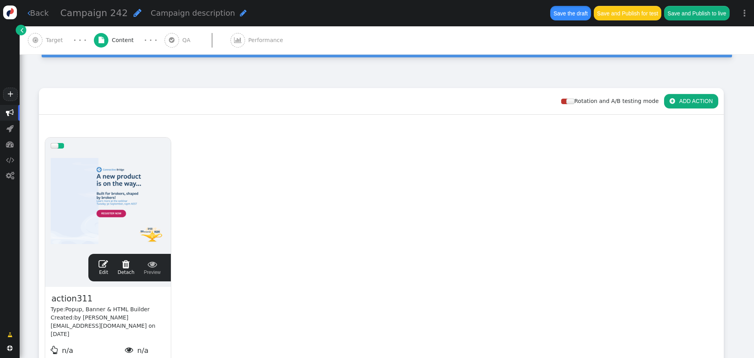
click at [567, 8] on button "Save the draft" at bounding box center [570, 13] width 41 height 14
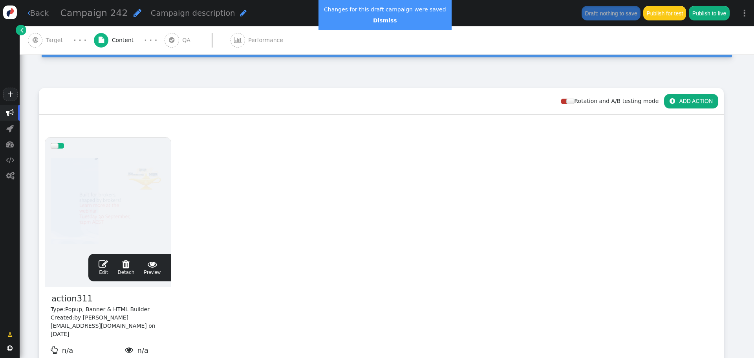
click at [104, 267] on span "" at bounding box center [103, 263] width 9 height 9
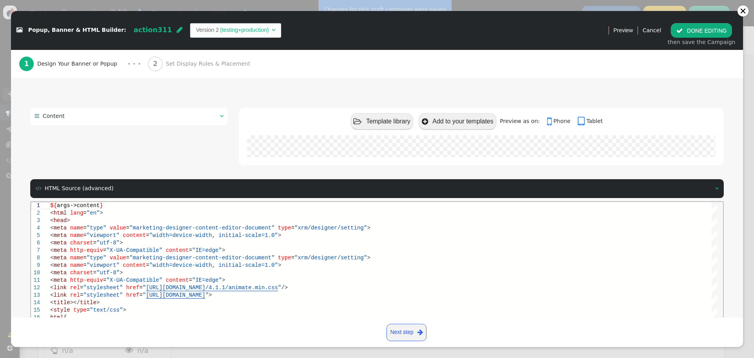
scroll to position [106, 0]
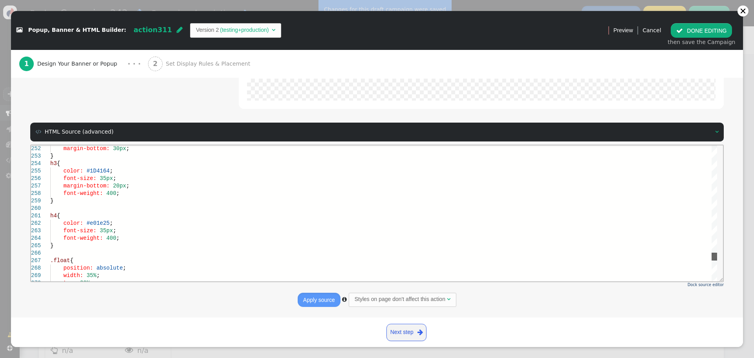
drag, startPoint x: 714, startPoint y: 167, endPoint x: 709, endPoint y: 241, distance: 74.0
click at [709, 256] on div "margin-bottom: 30px ; } h3 { color: #1D4164 ; font-size: 35px ; margin-bottom: …" at bounding box center [383, 213] width 667 height 136
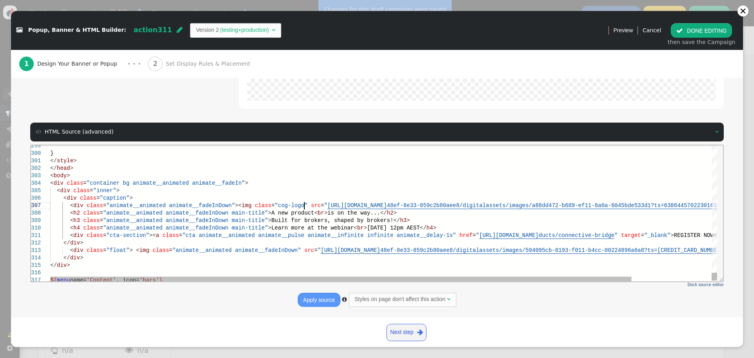
drag, startPoint x: 304, startPoint y: 204, endPoint x: 325, endPoint y: 252, distance: 52.9
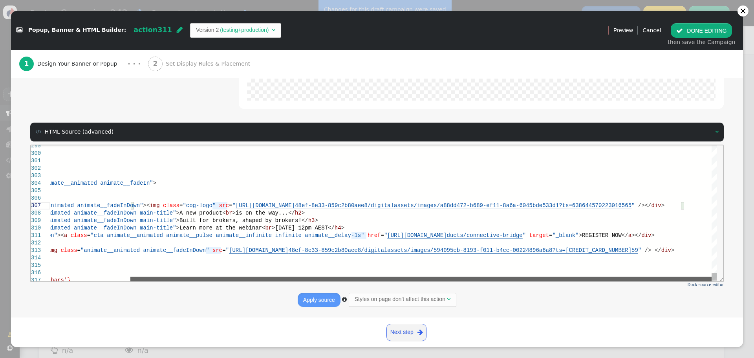
drag, startPoint x: 341, startPoint y: 277, endPoint x: 501, endPoint y: 272, distance: 160.7
click at [494, 275] on div "} </ style > </ head > < body > < div class = "container bg animate__animated a…" at bounding box center [383, 213] width 667 height 136
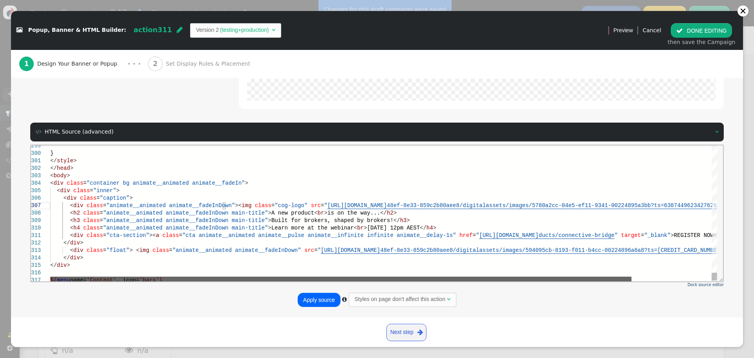
drag, startPoint x: 575, startPoint y: 277, endPoint x: 133, endPoint y: 240, distance: 443.7
click at [404, 275] on div "} </ style > </ head > < body > < div class = "container bg animate__animated a…" at bounding box center [383, 213] width 667 height 136
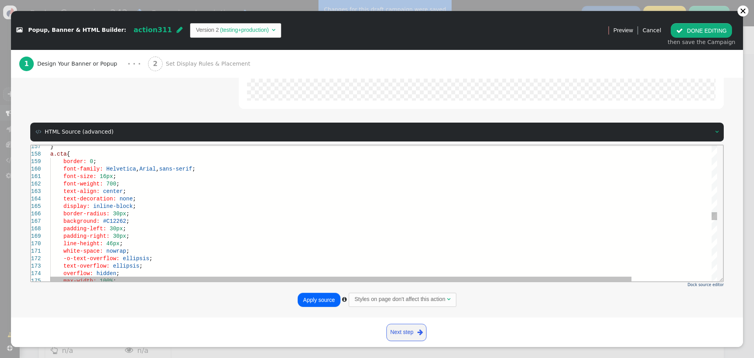
click at [112, 220] on span "#C12262" at bounding box center [114, 221] width 23 height 6
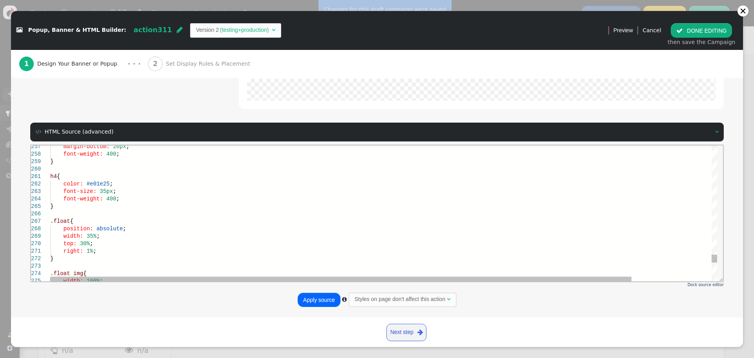
click at [94, 186] on span "#e01e25" at bounding box center [97, 183] width 23 height 6
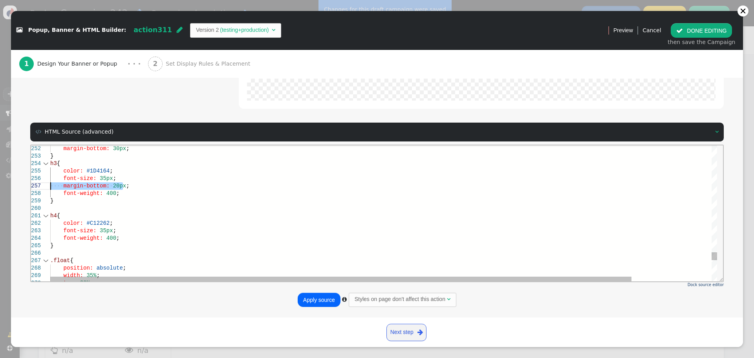
drag, startPoint x: 123, startPoint y: 185, endPoint x: 99, endPoint y: 157, distance: 36.7
click at [122, 236] on div "font-weight: 400 ;" at bounding box center [429, 237] width 759 height 7
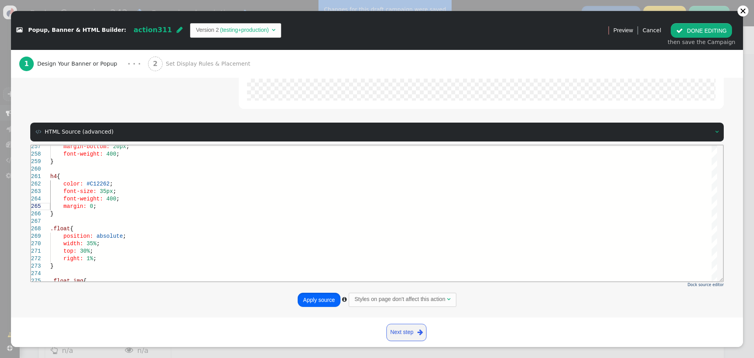
click at [318, 300] on button "Apply source" at bounding box center [319, 300] width 43 height 14
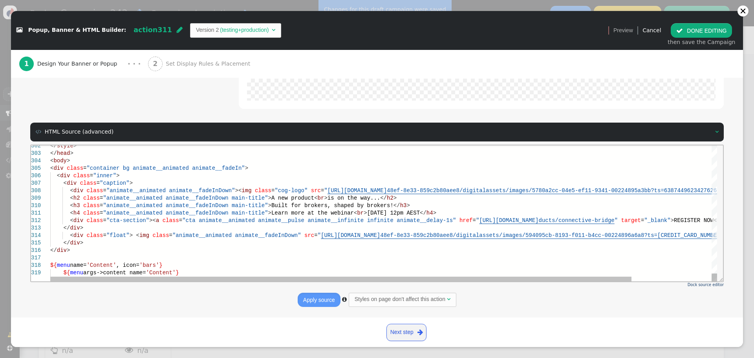
click at [318, 236] on span """ at bounding box center [319, 235] width 3 height 6
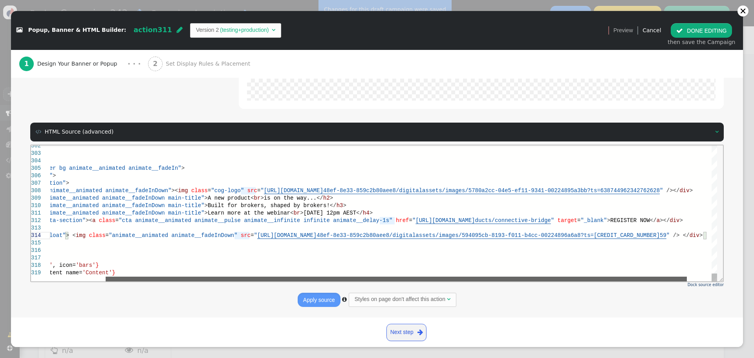
drag, startPoint x: 343, startPoint y: 278, endPoint x: 444, endPoint y: 274, distance: 101.4
click at [426, 278] on div at bounding box center [396, 278] width 581 height 5
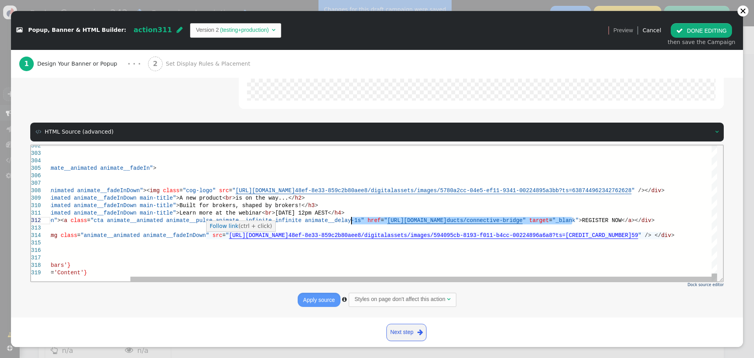
paste textarea "[DOMAIN_NAME][URL]"
type textarea "<h4 class="animate__animated animate__fadeInDown main-title">Learn more at the …"
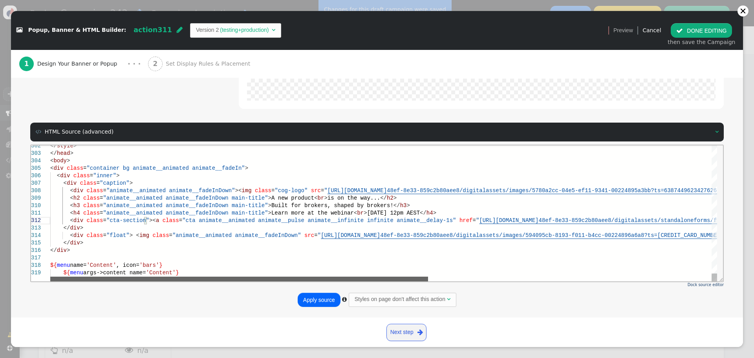
drag, startPoint x: 389, startPoint y: 277, endPoint x: 214, endPoint y: 272, distance: 174.4
click at [214, 272] on div "</ style > </ head > < body > < div class = "container bg animate__animated ani…" at bounding box center [383, 213] width 667 height 136
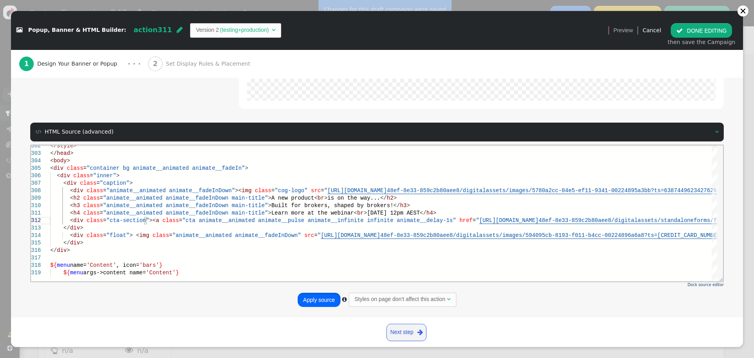
click at [320, 298] on button "Apply source" at bounding box center [319, 300] width 43 height 14
click at [700, 34] on button " DONE EDITING" at bounding box center [701, 30] width 61 height 14
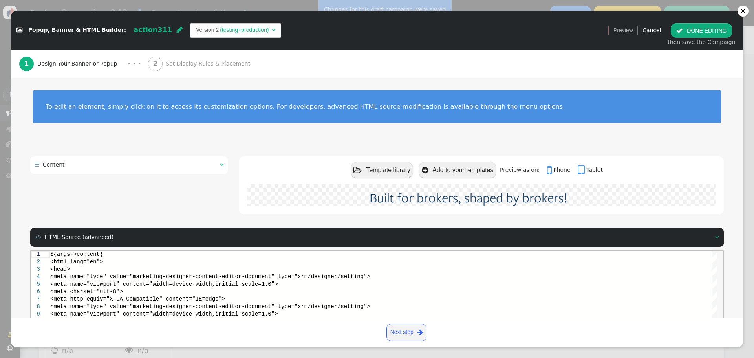
scroll to position [0, 0]
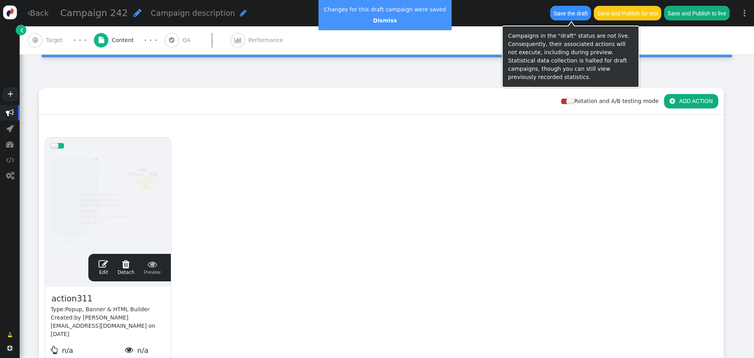
click at [576, 12] on button "Save the draft" at bounding box center [570, 13] width 41 height 14
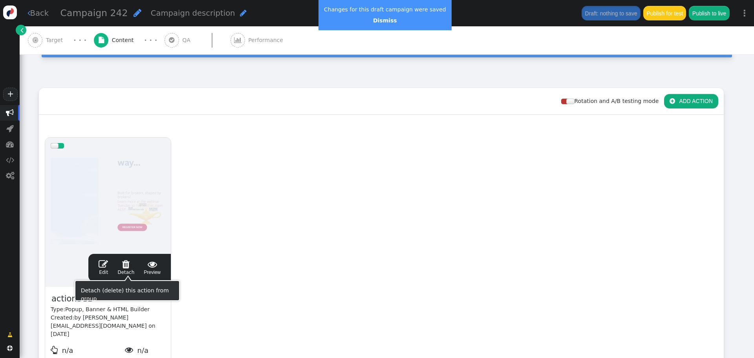
click at [108, 263] on span "" at bounding box center [103, 263] width 9 height 9
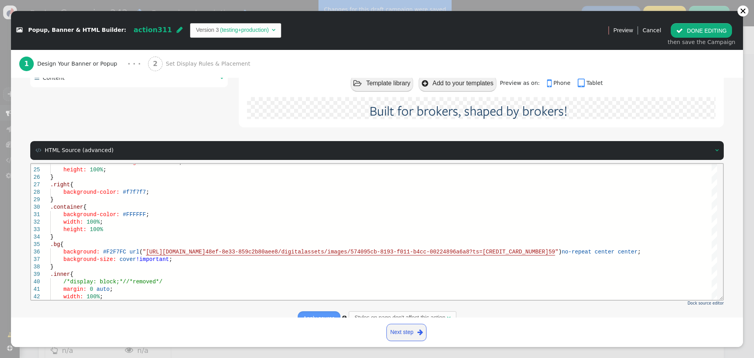
scroll to position [106, 0]
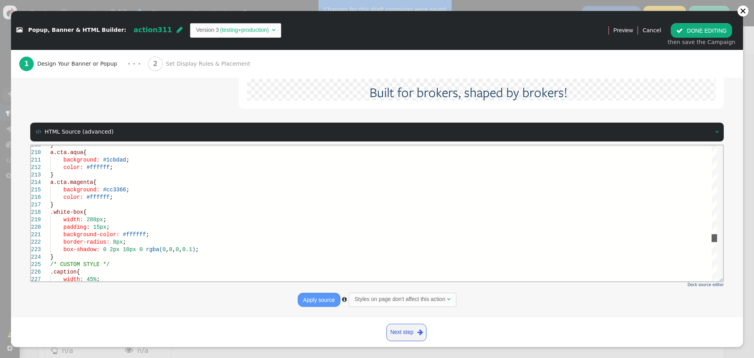
drag, startPoint x: 714, startPoint y: 177, endPoint x: 716, endPoint y: 236, distance: 59.7
click at [716, 236] on div at bounding box center [713, 238] width 5 height 8
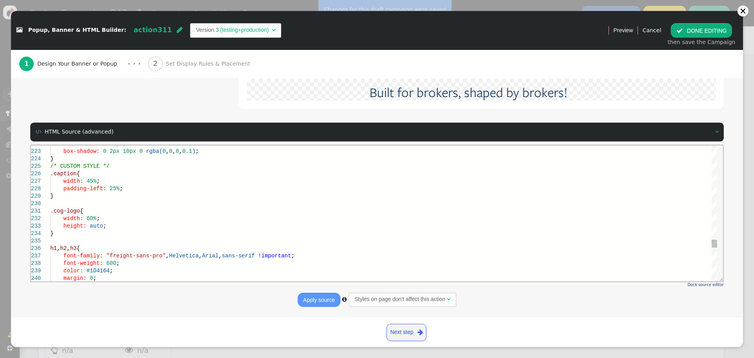
scroll to position [0, 0]
drag, startPoint x: 104, startPoint y: 187, endPoint x: 113, endPoint y: 187, distance: 9.0
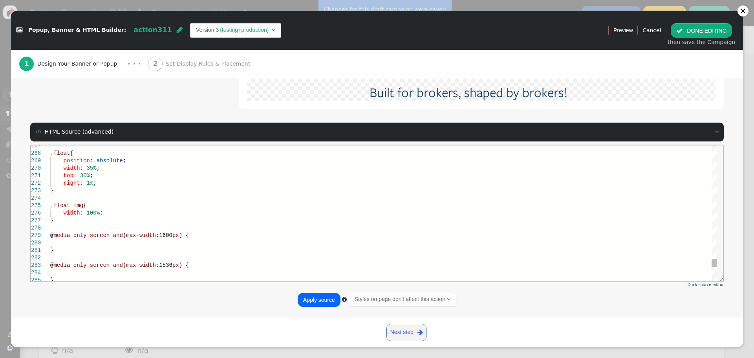
click at [90, 243] on div at bounding box center [383, 242] width 667 height 7
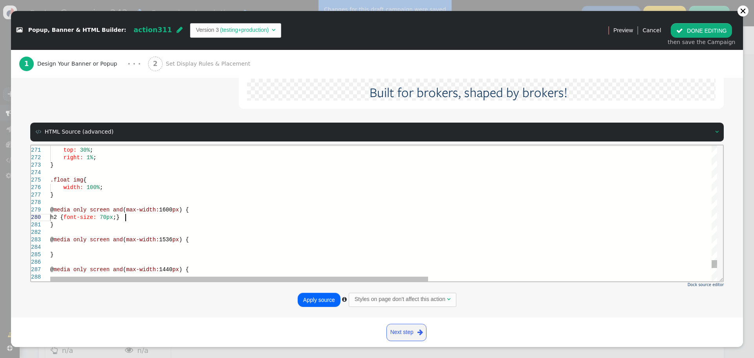
scroll to position [68, 79]
click at [175, 221] on div "}" at bounding box center [633, 224] width 1166 height 7
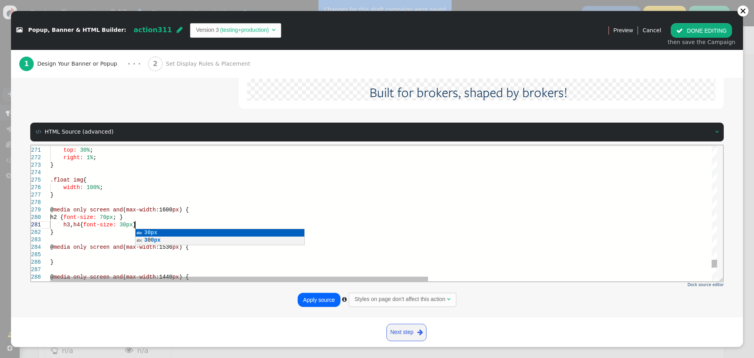
scroll to position [7, 88]
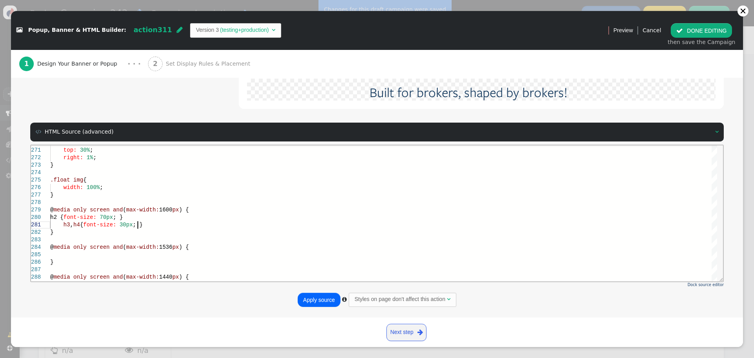
click at [306, 295] on button "Apply source" at bounding box center [319, 300] width 43 height 14
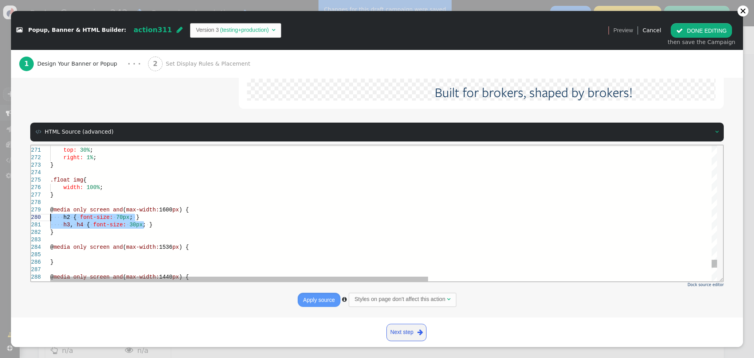
drag, startPoint x: 149, startPoint y: 223, endPoint x: 48, endPoint y: 213, distance: 101.4
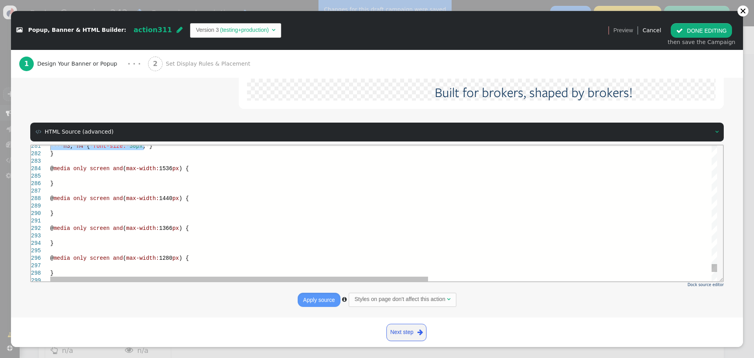
click at [65, 240] on div "}" at bounding box center [633, 242] width 1166 height 7
click at [68, 235] on div at bounding box center [633, 235] width 1166 height 7
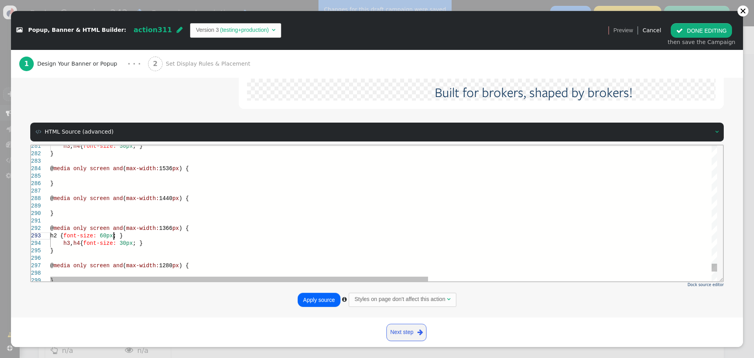
scroll to position [15, 63]
drag, startPoint x: 123, startPoint y: 242, endPoint x: 130, endPoint y: 242, distance: 7.1
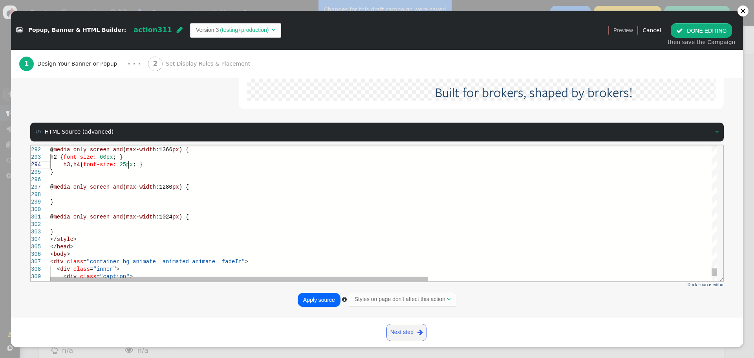
click at [103, 223] on div at bounding box center [633, 223] width 1166 height 7
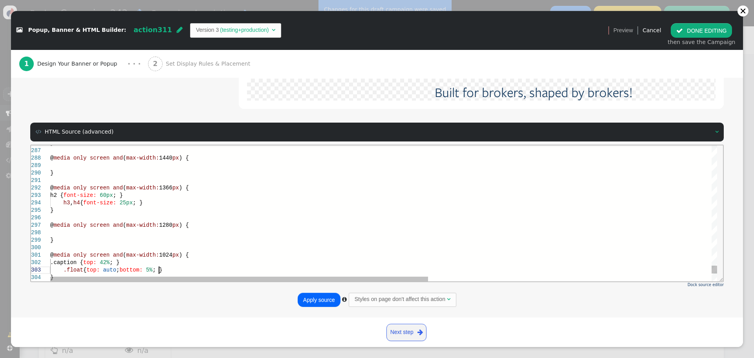
scroll to position [15, 109]
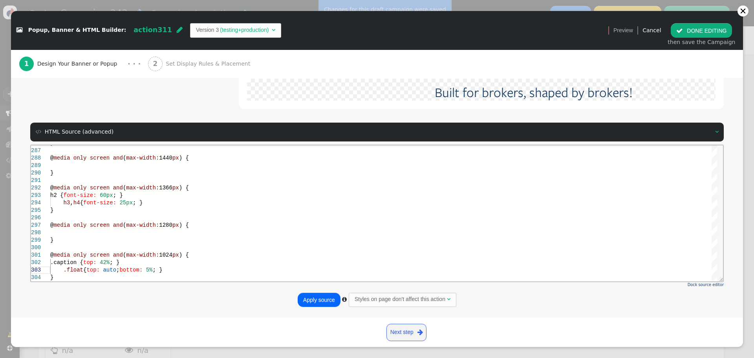
type textarea "@media only screen and (max-width: 1024px) { .caption { top: 42%; } .float { to…"
click at [311, 300] on button "Apply source" at bounding box center [319, 300] width 43 height 14
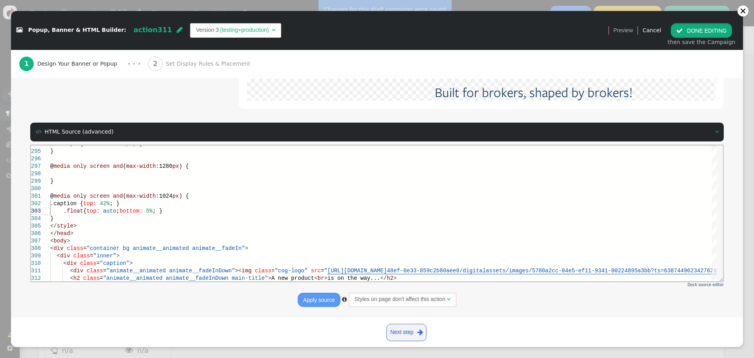
click at [699, 27] on button " DONE EDITING" at bounding box center [701, 30] width 61 height 14
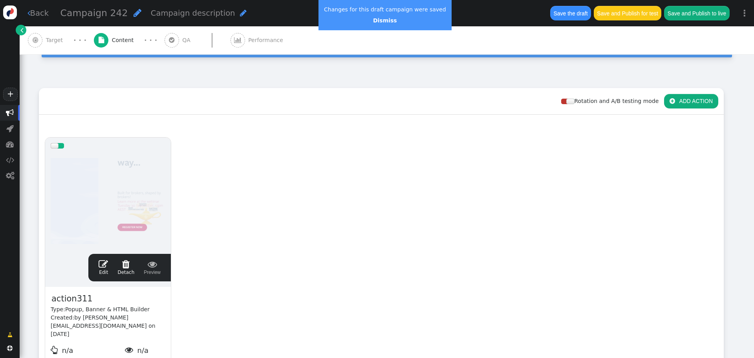
scroll to position [0, 0]
click at [562, 11] on button "Save the draft" at bounding box center [570, 13] width 41 height 14
click at [106, 263] on span "" at bounding box center [103, 263] width 9 height 9
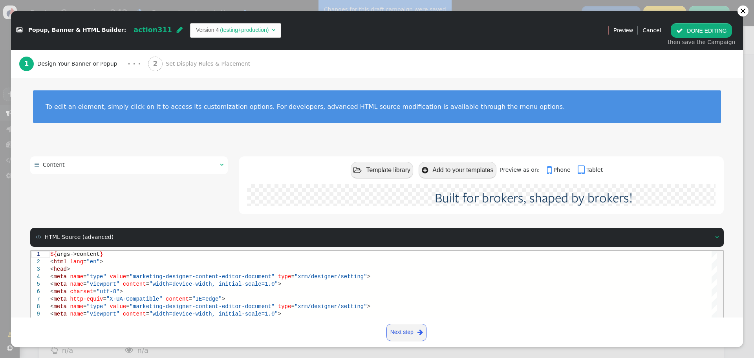
scroll to position [106, 0]
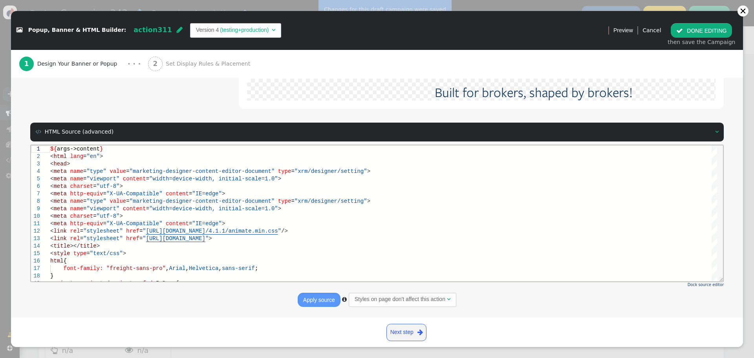
drag, startPoint x: 739, startPoint y: 150, endPoint x: 641, endPoint y: 106, distance: 106.5
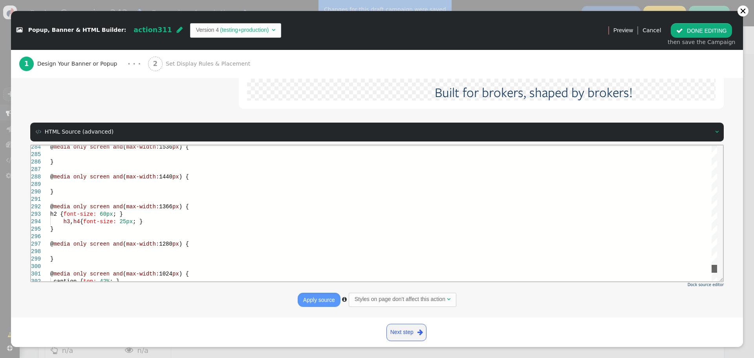
drag, startPoint x: 716, startPoint y: 161, endPoint x: 340, endPoint y: 245, distance: 384.9
click at [723, 145] on html "284 285 286 287 288 289 290 291 292 293 294 295 296 297 298 299 300 301 302 @ m…" at bounding box center [377, 145] width 692 height 0
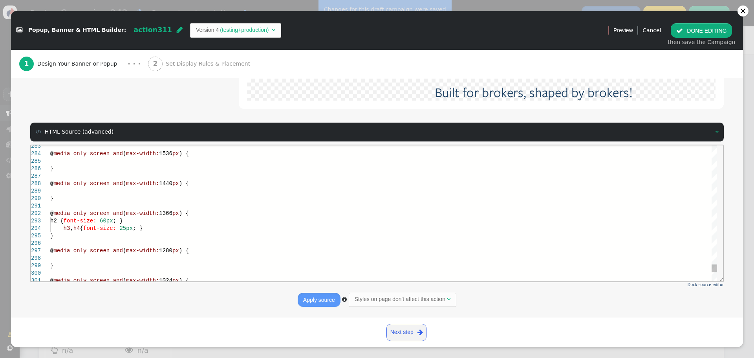
scroll to position [0, 0]
drag, startPoint x: 195, startPoint y: 213, endPoint x: 201, endPoint y: 209, distance: 6.5
click at [195, 212] on div "@ media only screen and ( max-width: 1366 px ) {" at bounding box center [383, 212] width 667 height 7
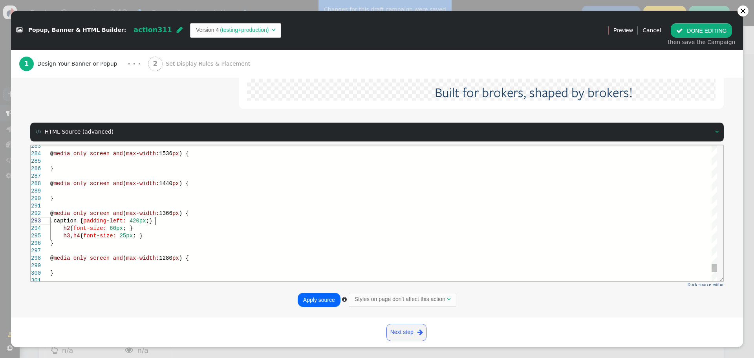
scroll to position [15, 109]
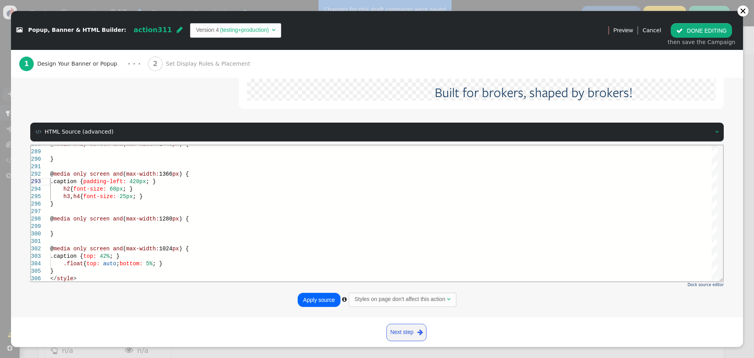
type textarea "@media only screen and (max-width: 1366px) { .caption { padding-left: 420px; } …"
click at [317, 297] on button "Apply source" at bounding box center [319, 300] width 43 height 14
click at [698, 30] on button " DONE EDITING" at bounding box center [701, 30] width 61 height 14
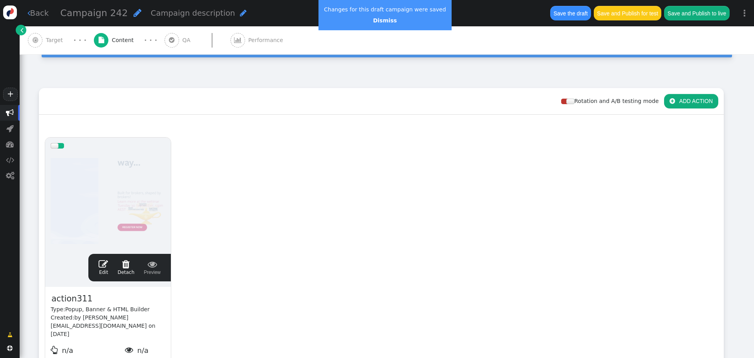
scroll to position [0, 0]
click at [570, 13] on button "Save the draft" at bounding box center [570, 13] width 41 height 14
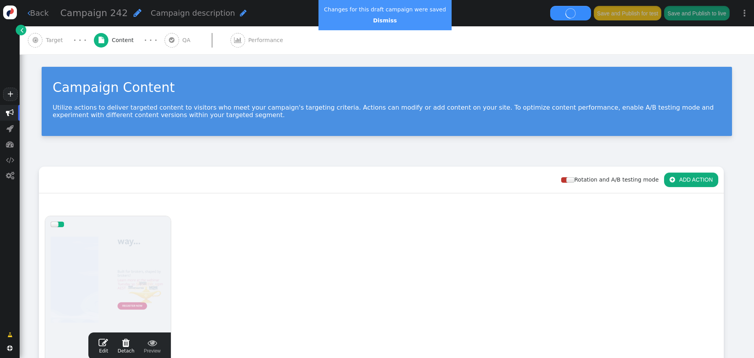
scroll to position [79, 0]
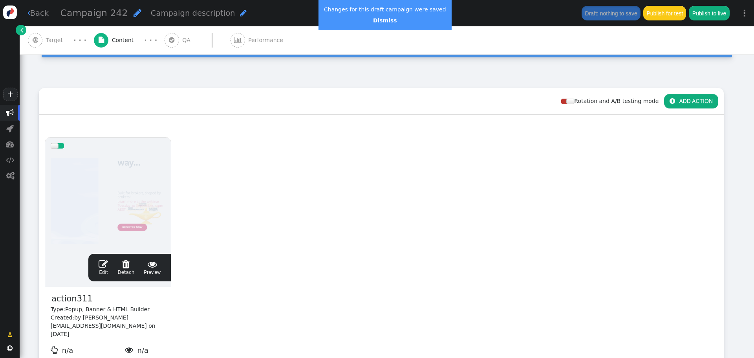
click at [133, 11] on span "" at bounding box center [137, 12] width 8 height 9
type input "c165_2025_Q4_CHL_Sept_Connective Complete_Teaser"
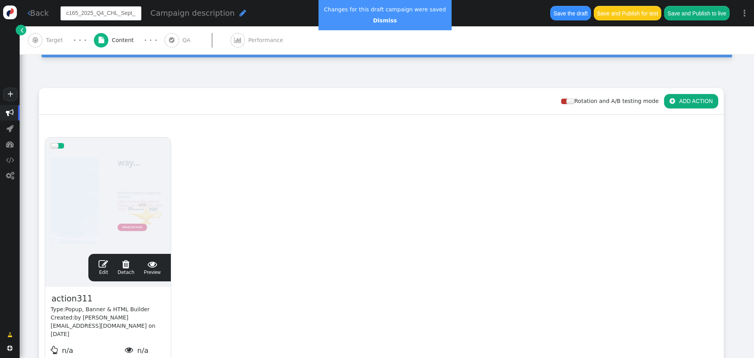
scroll to position [0, 72]
click at [70, 299] on span "action311" at bounding box center [72, 298] width 43 height 13
paste span
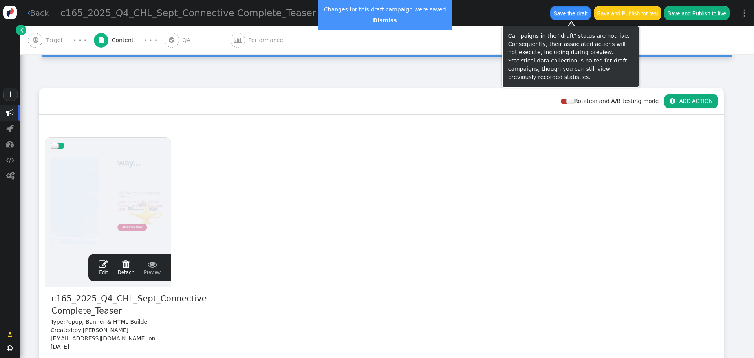
click at [580, 12] on button "Save the draft" at bounding box center [570, 13] width 41 height 14
